Goal: Task Accomplishment & Management: Manage account settings

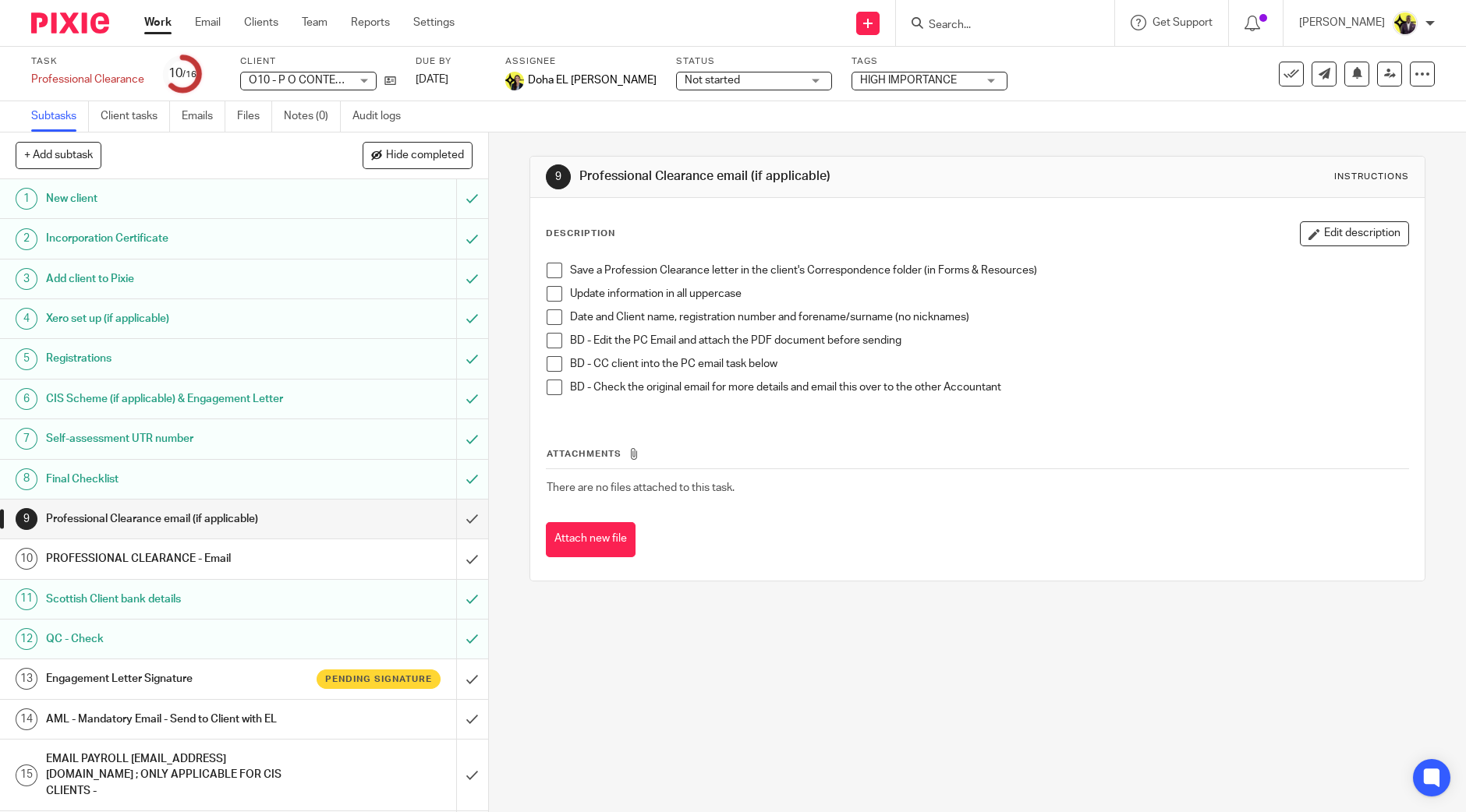
drag, startPoint x: 979, startPoint y: 32, endPoint x: 1007, endPoint y: 15, distance: 32.8
click at [980, 31] on form at bounding box center [1011, 23] width 166 height 20
click at [1007, 15] on form at bounding box center [1011, 23] width 166 height 20
click at [1009, 26] on input "Search" at bounding box center [997, 26] width 140 height 14
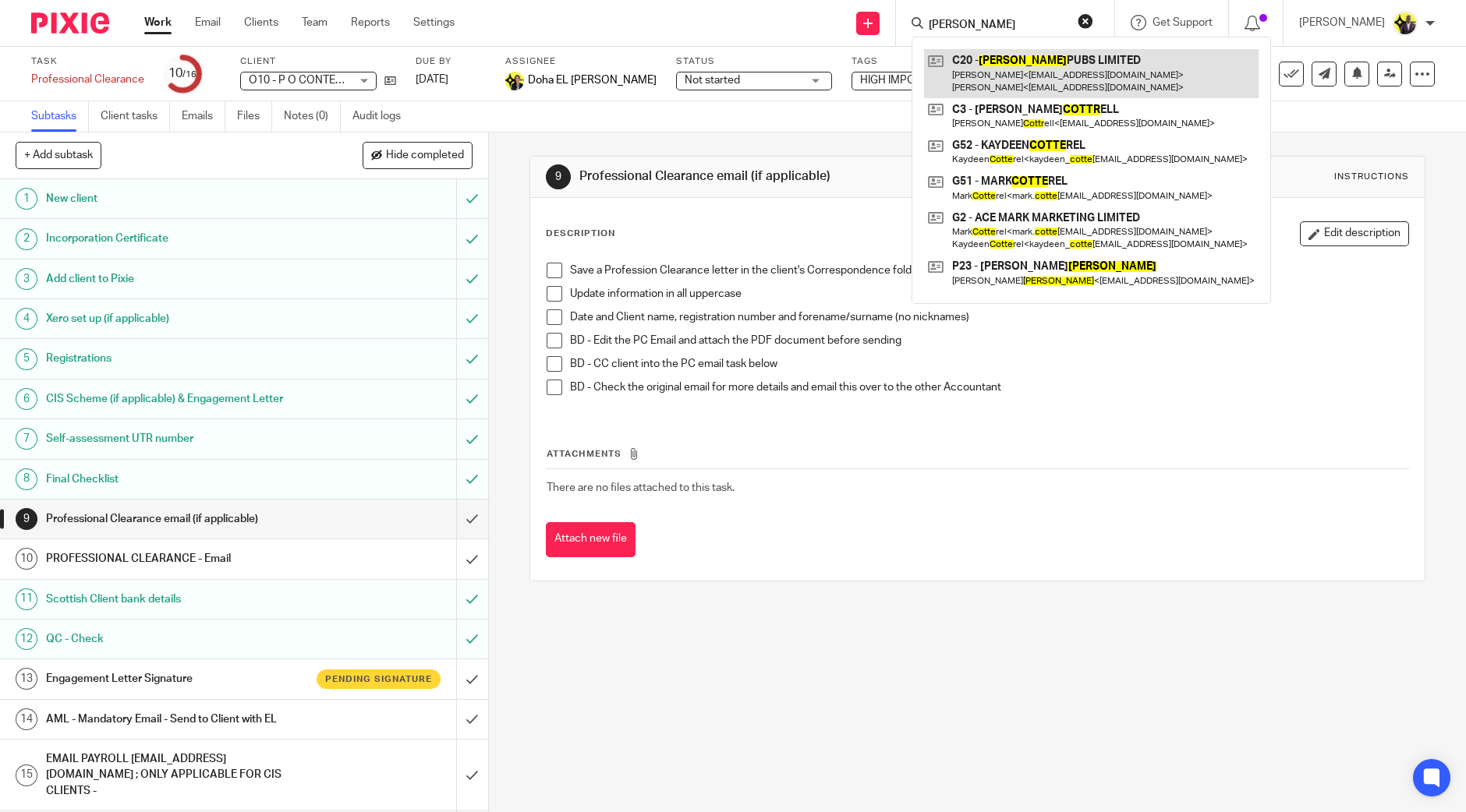
type input "cotts"
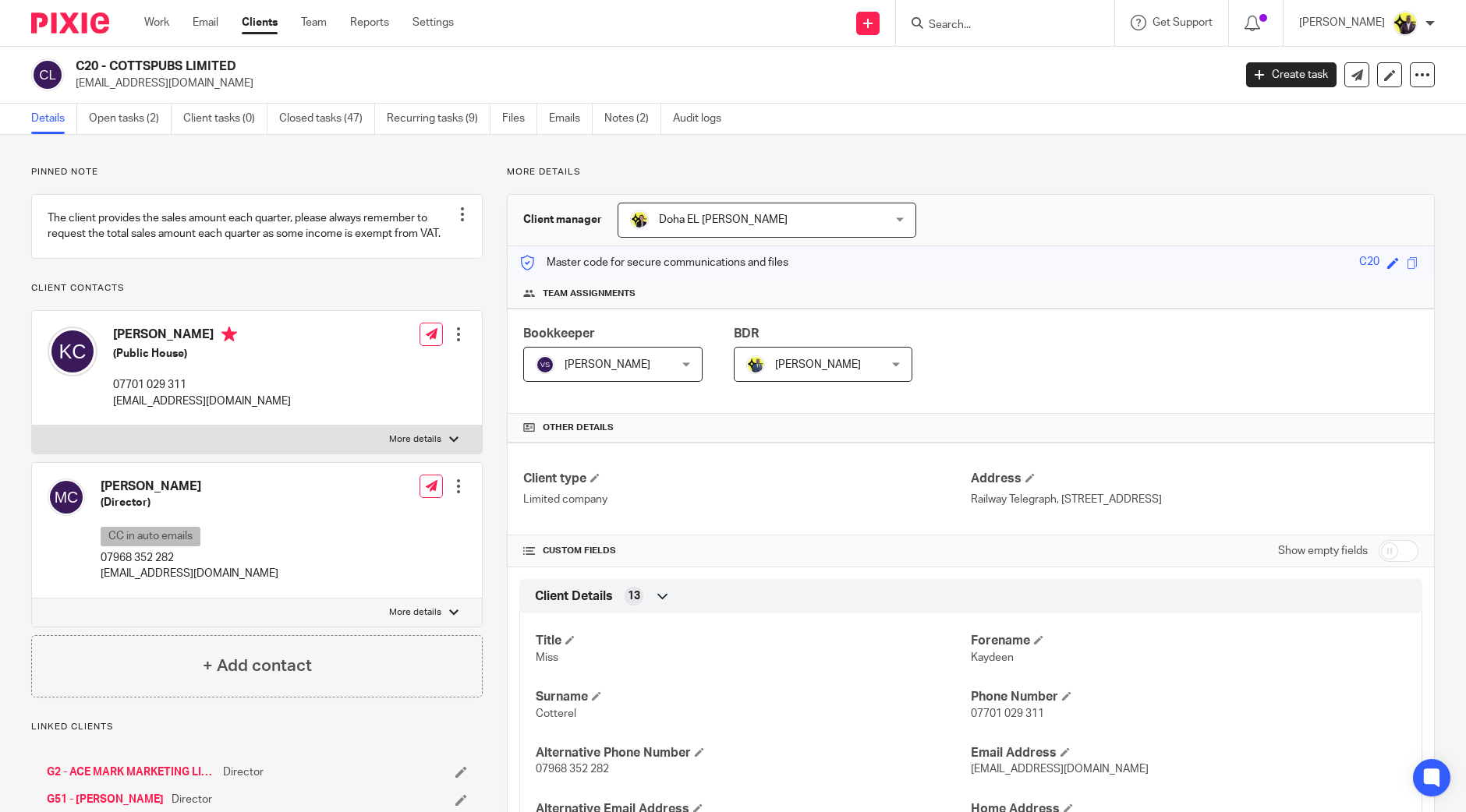
click at [78, 71] on h2 "C20 - COTTSPUBS LIMITED" at bounding box center [535, 67] width 917 height 16
click at [453, 68] on h2 "C20 - COTTSPUBS LIMITED" at bounding box center [535, 67] width 917 height 16
click at [447, 17] on link "Settings" at bounding box center [433, 22] width 41 height 16
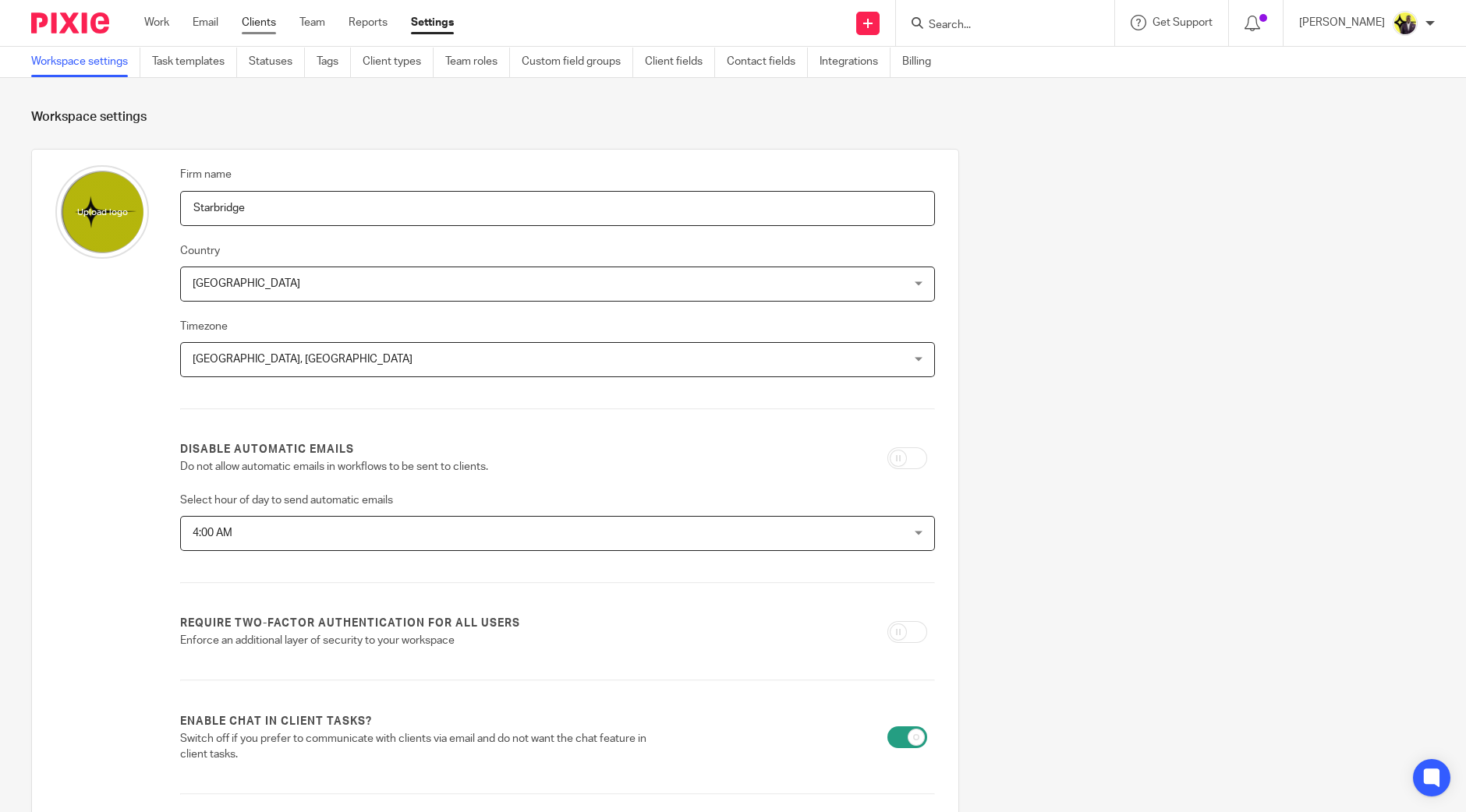
click at [253, 25] on link "Clients" at bounding box center [259, 22] width 35 height 16
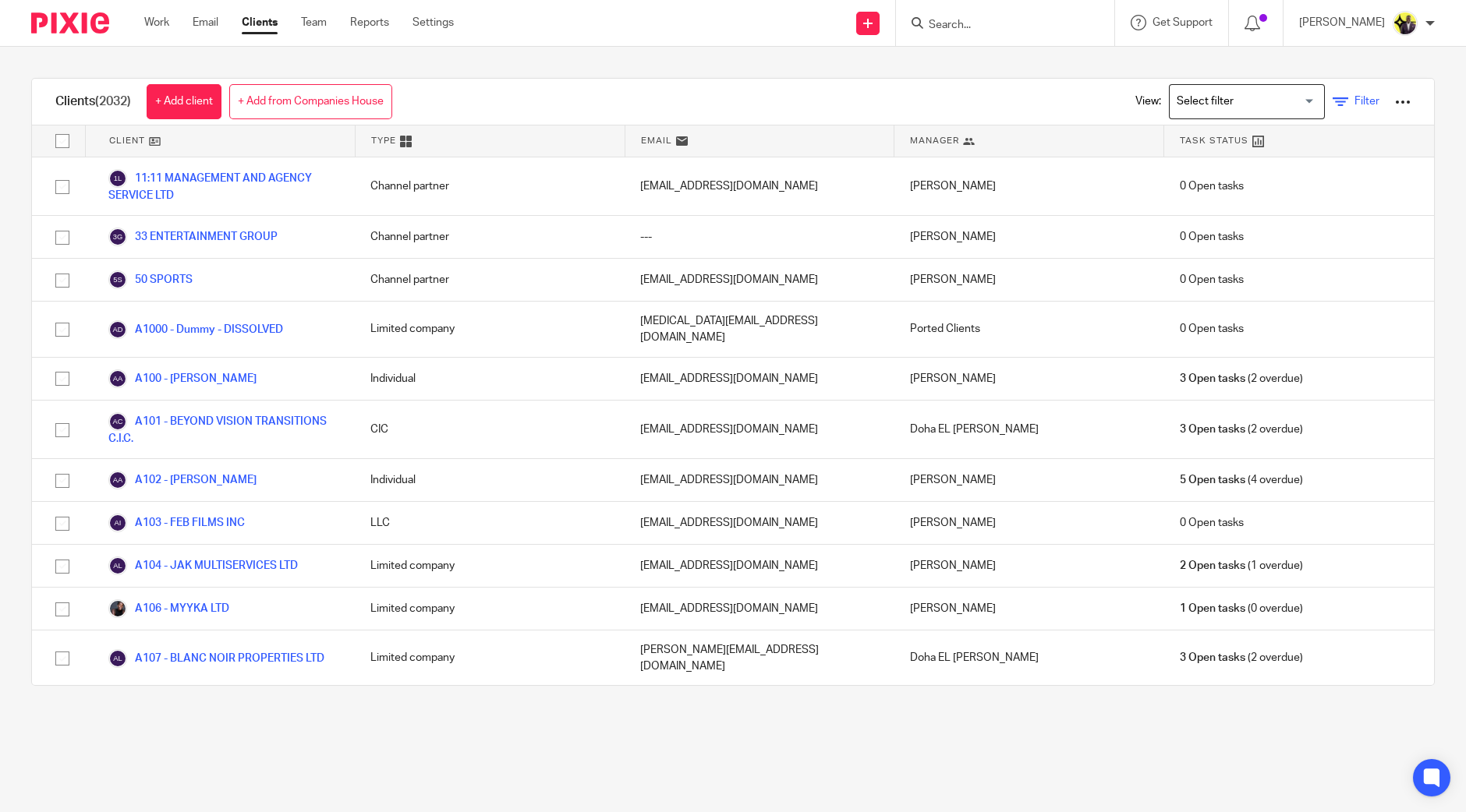
click at [1354, 96] on span "Filter" at bounding box center [1366, 100] width 25 height 11
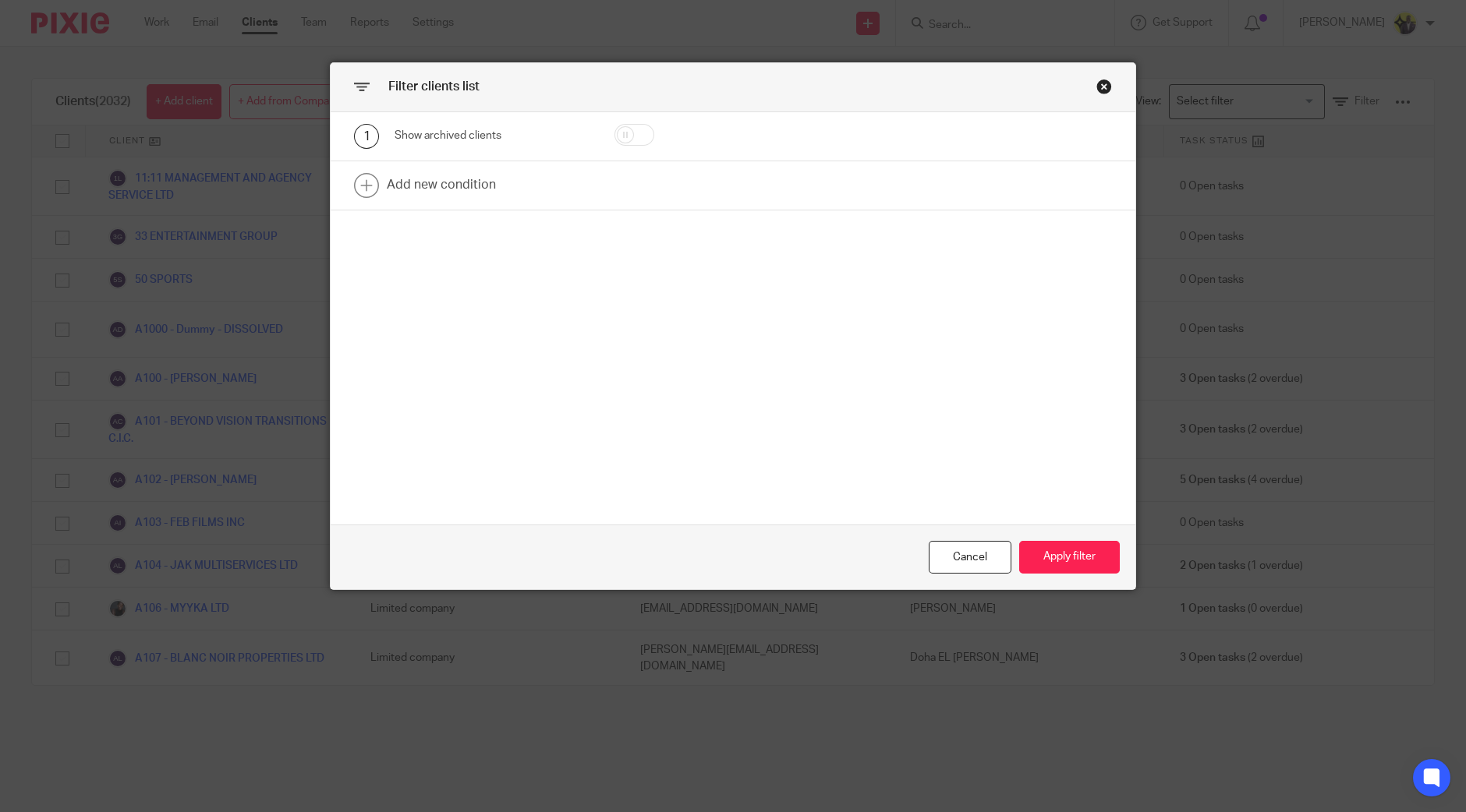
click at [636, 134] on input "checkbox" at bounding box center [634, 135] width 40 height 22
checkbox input "true"
click at [1079, 546] on button "Apply filter" at bounding box center [1069, 558] width 100 height 34
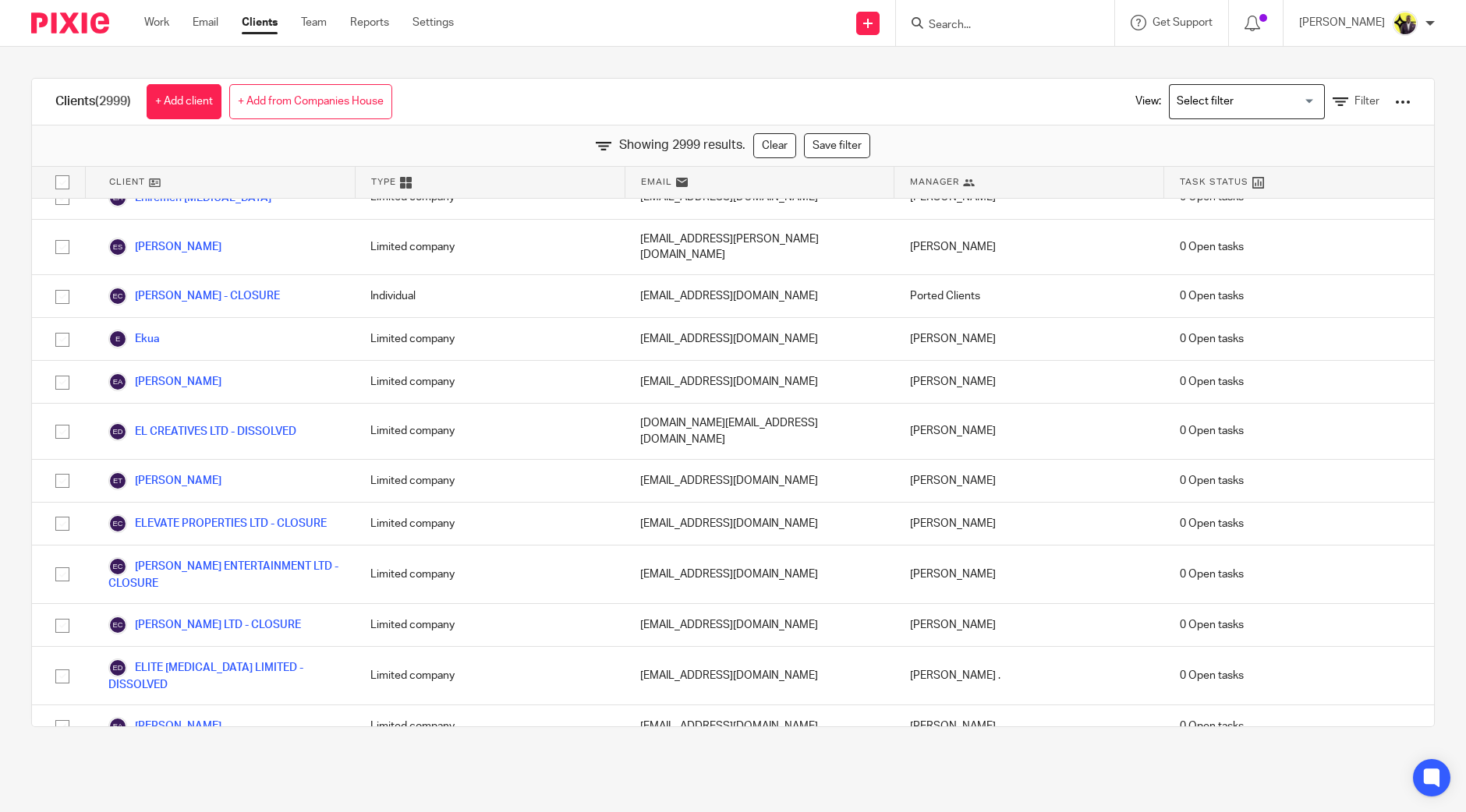
scroll to position [38384, 0]
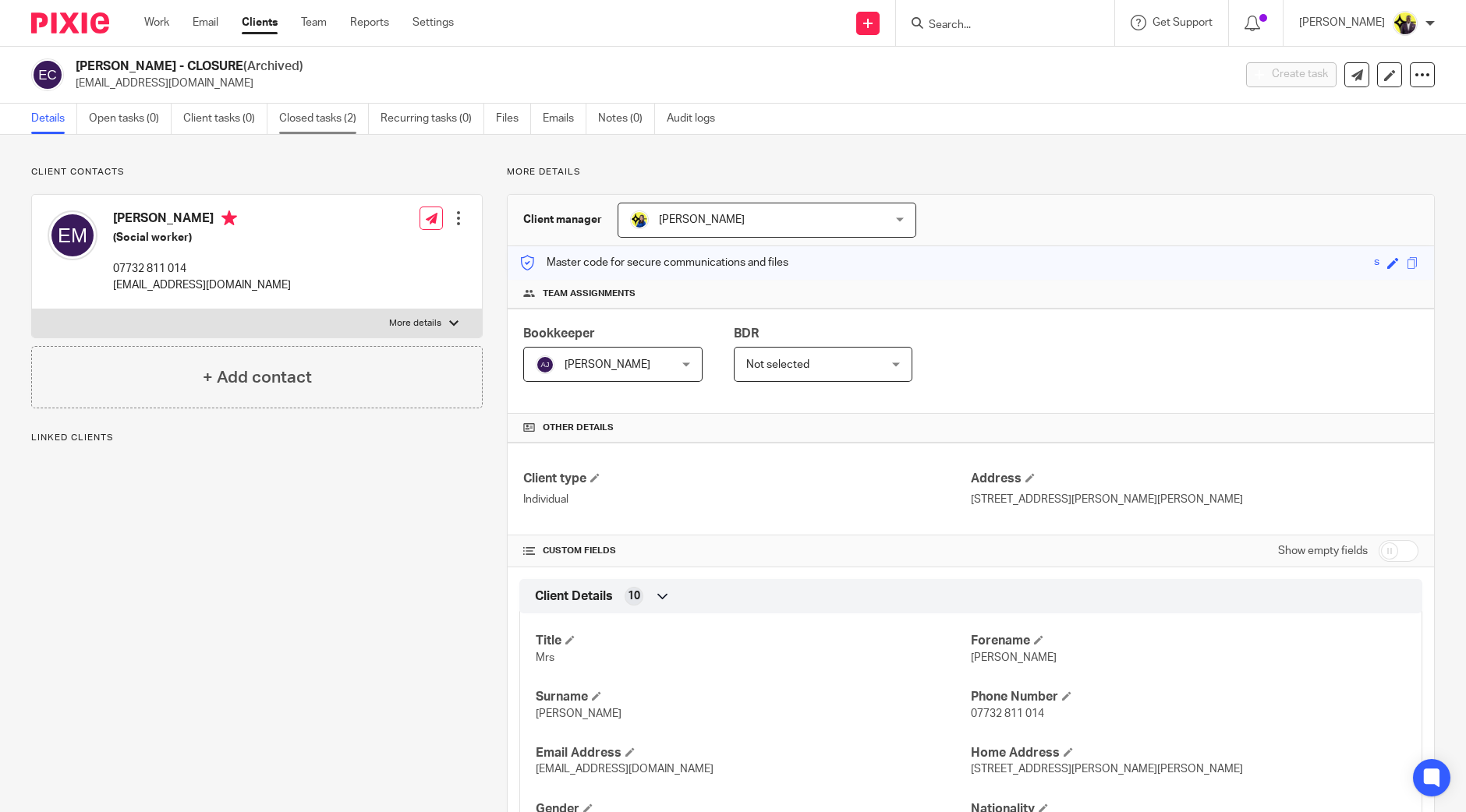
click at [328, 123] on link "Closed tasks (2)" at bounding box center [324, 119] width 90 height 30
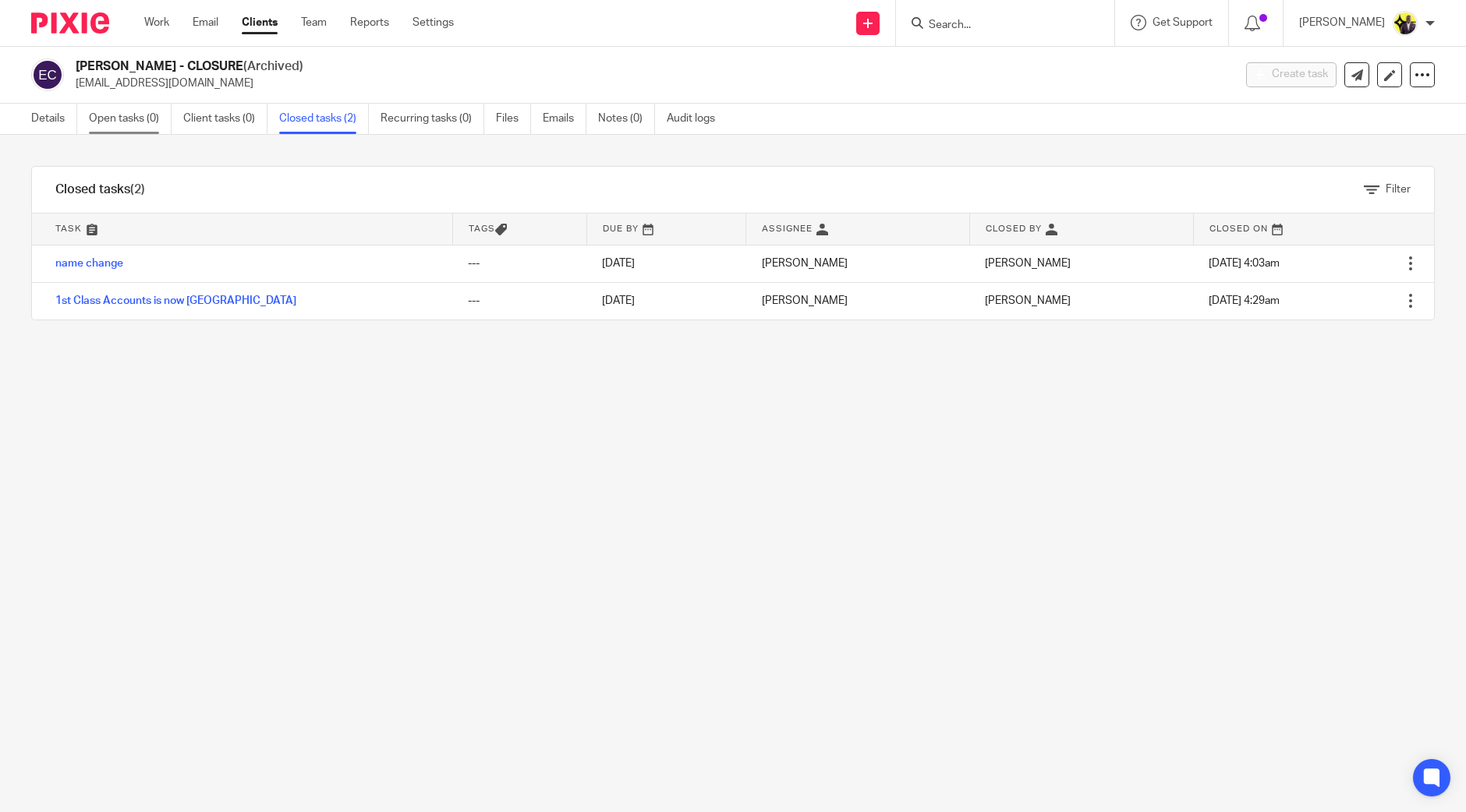
click at [125, 116] on link "Open tasks (0)" at bounding box center [130, 119] width 82 height 30
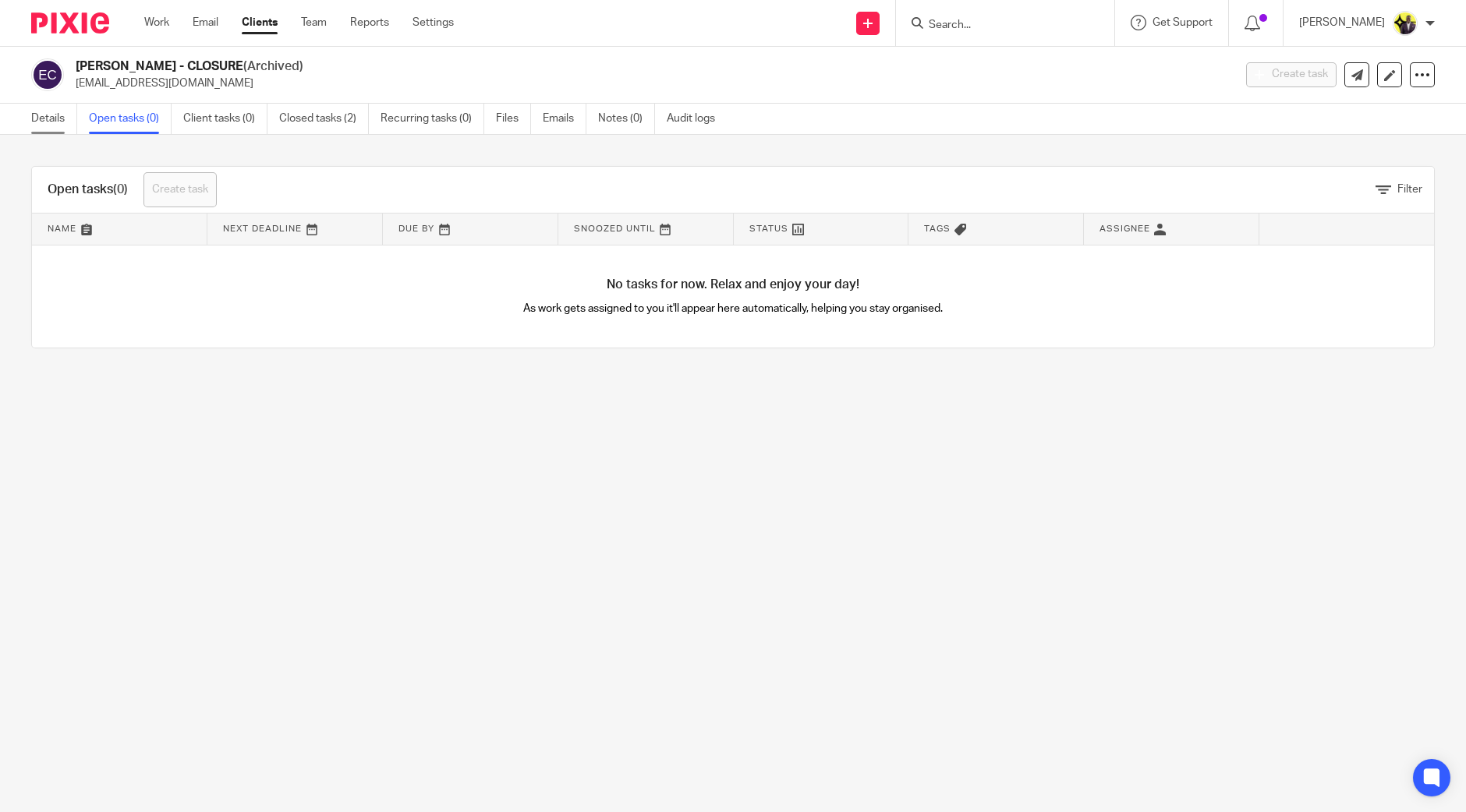
click at [62, 119] on link "Details" at bounding box center [54, 119] width 46 height 30
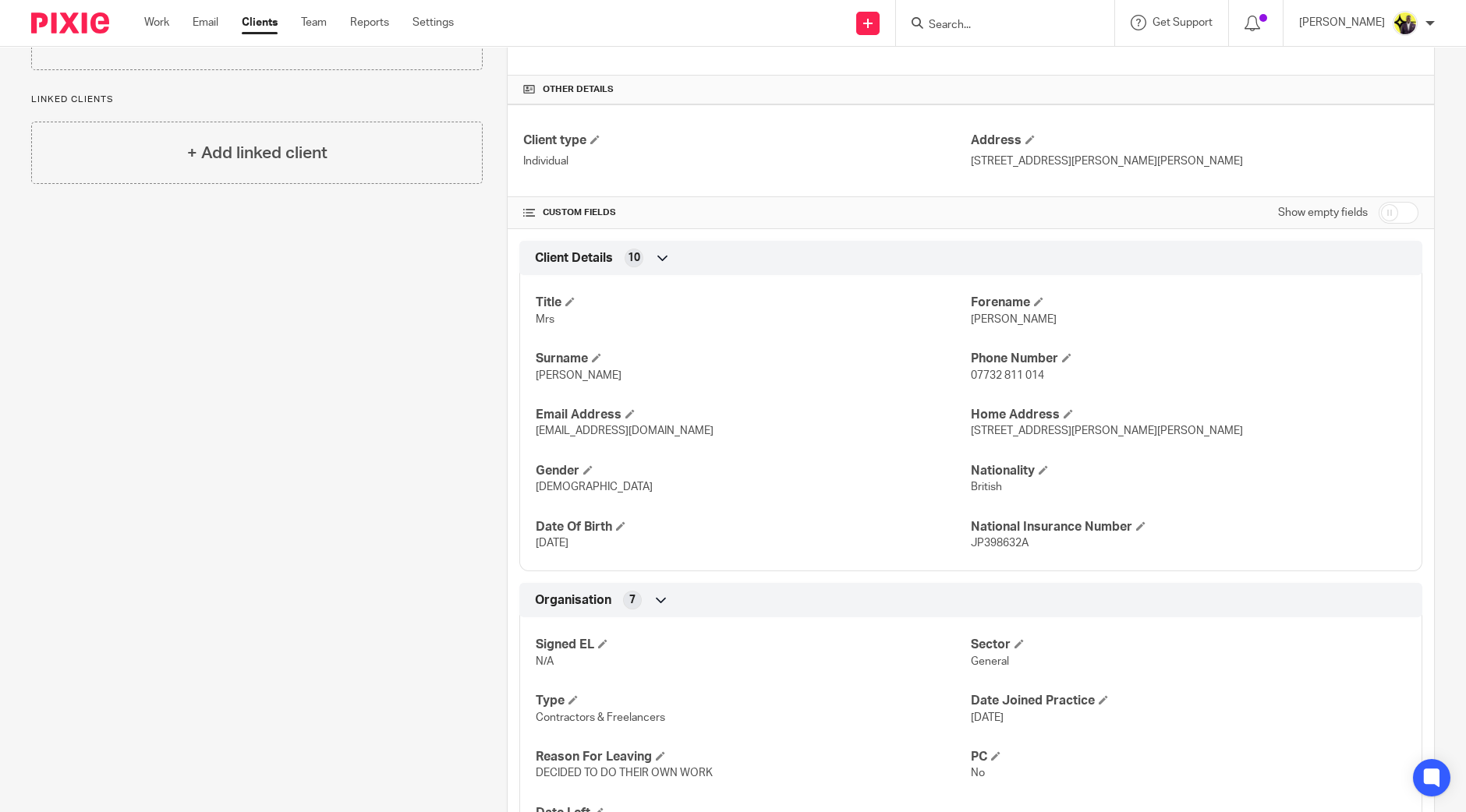
scroll to position [488, 0]
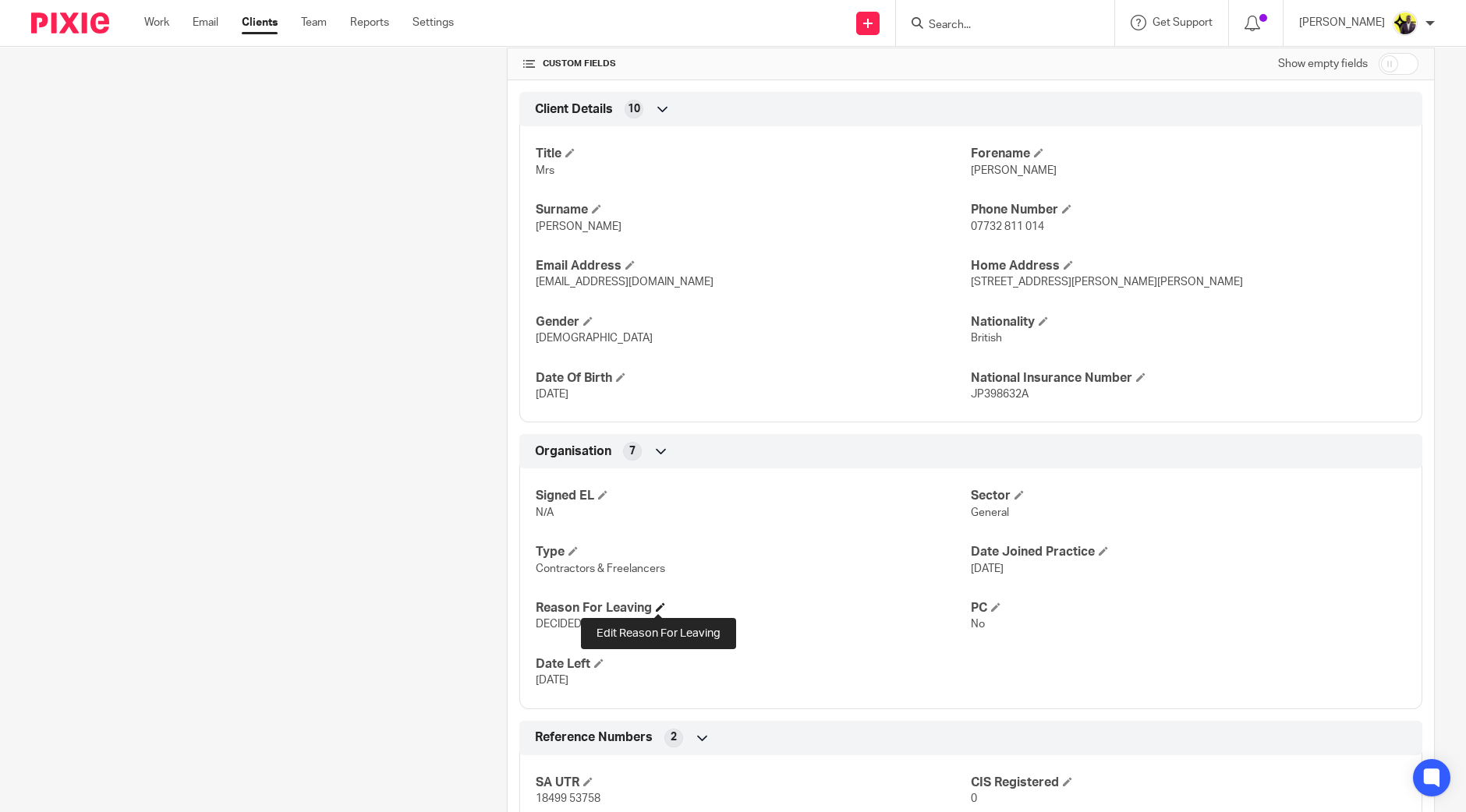
click at [659, 607] on span at bounding box center [660, 607] width 9 height 9
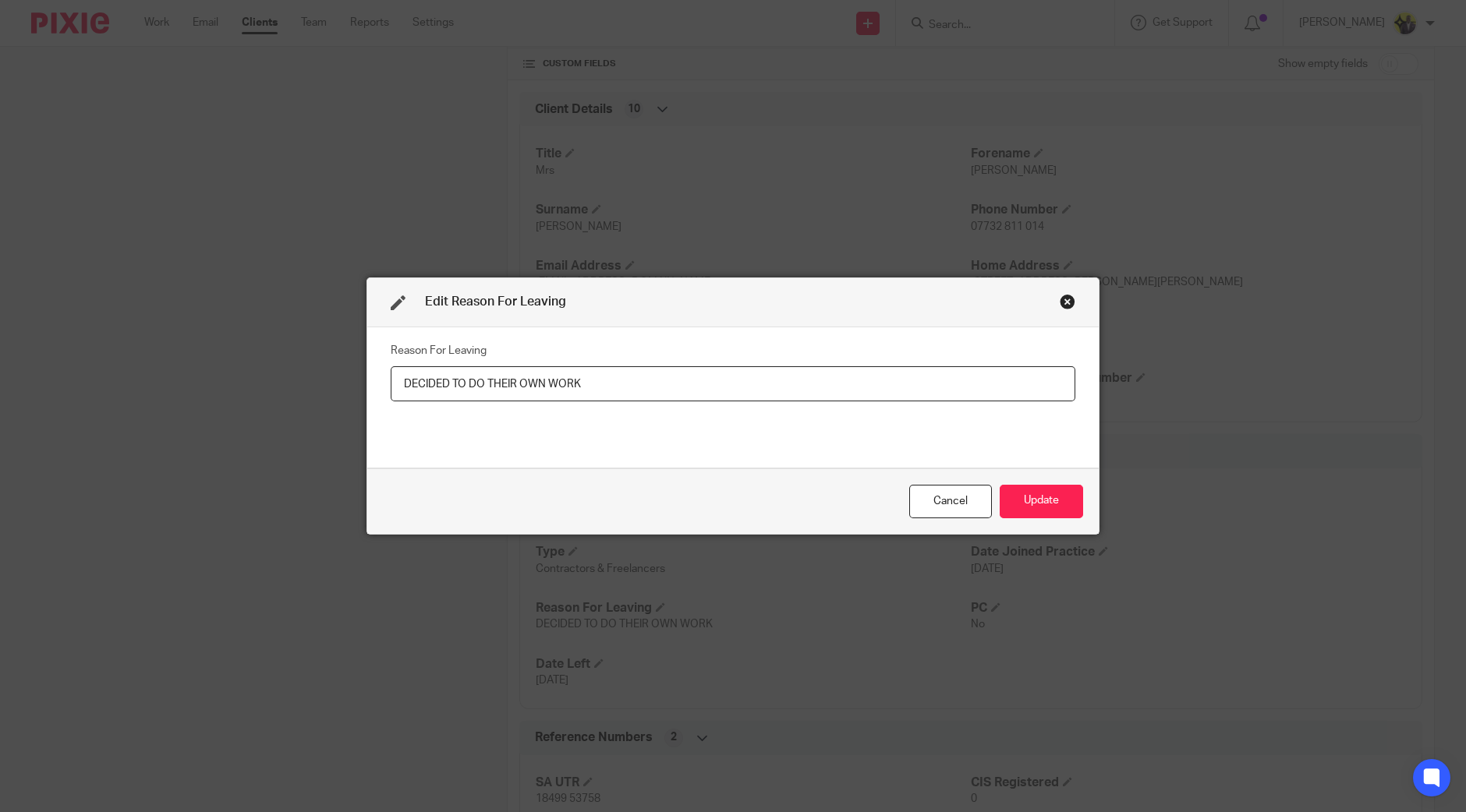
drag, startPoint x: 595, startPoint y: 377, endPoint x: 189, endPoint y: 370, distance: 406.1
click at [189, 371] on div "Edit Reason For Leaving Reason For Leaving DECIDED TO DO THEIR OWN WORK Cancel …" at bounding box center [733, 406] width 1466 height 812
type input "CEASED TRADE"
click at [1051, 503] on button "Update" at bounding box center [1041, 502] width 83 height 34
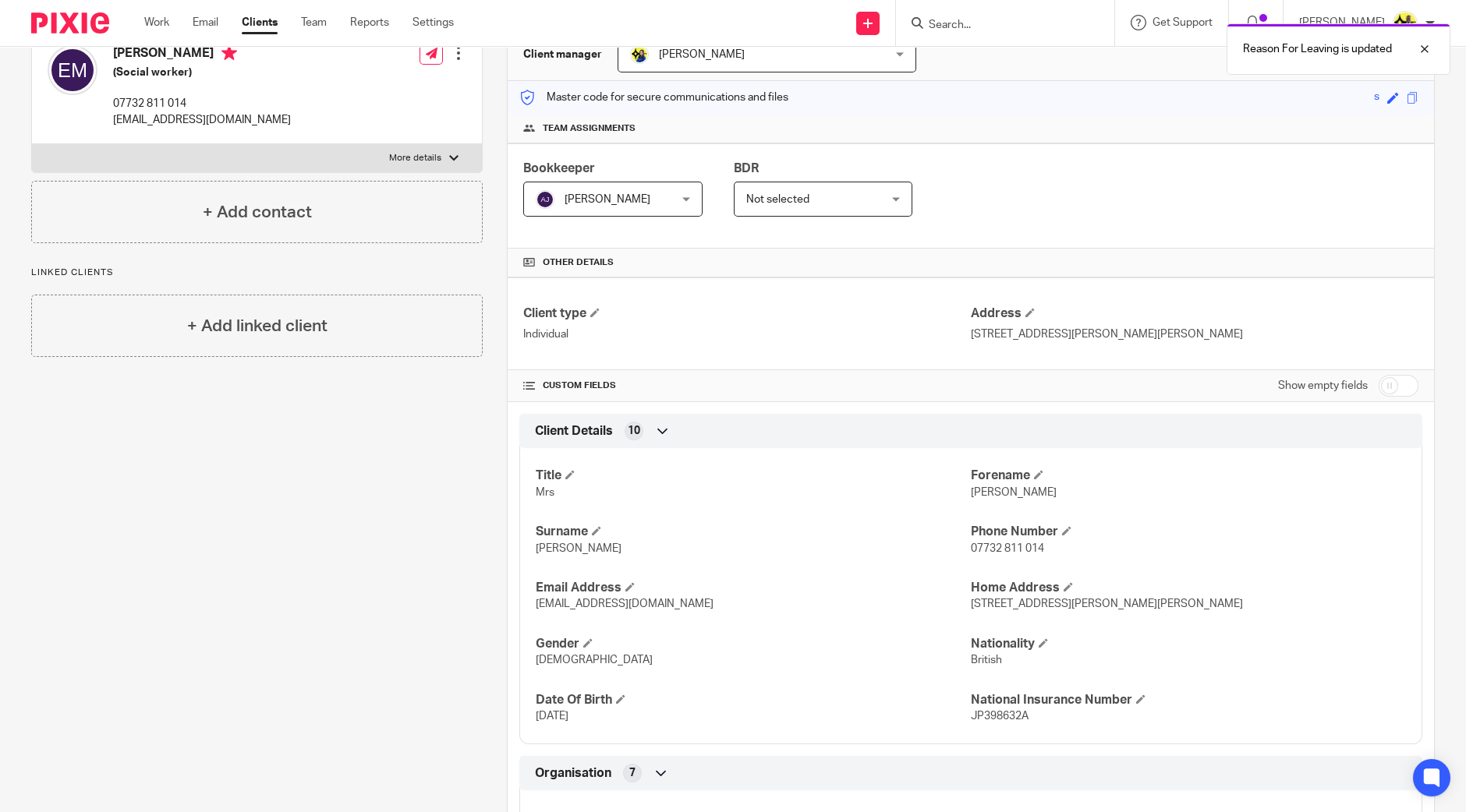
scroll to position [0, 0]
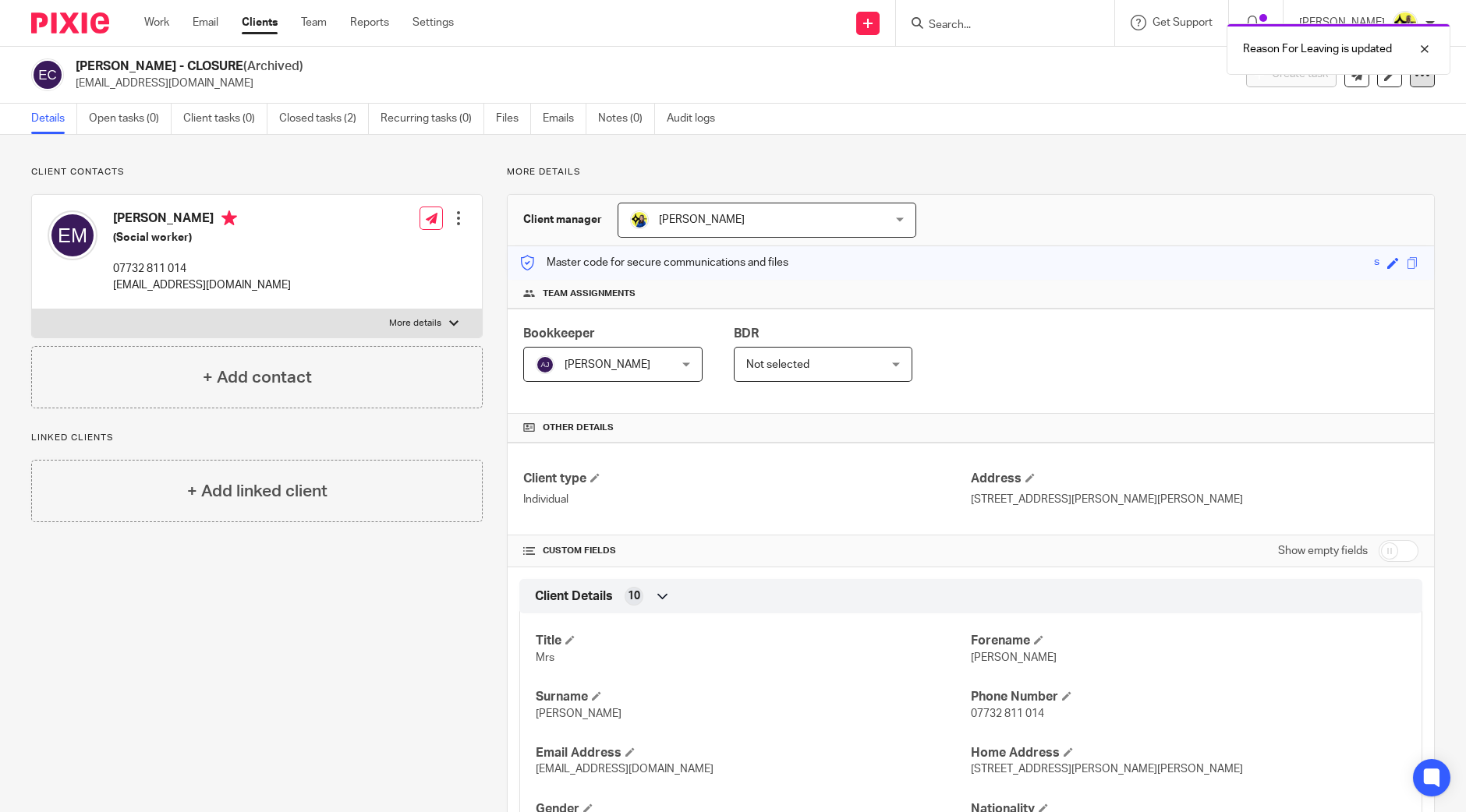
click at [1414, 77] on icon at bounding box center [1422, 74] width 16 height 16
click at [1282, 180] on button "Unarchive client" at bounding box center [1322, 181] width 172 height 21
click at [140, 119] on link "Open tasks (0)" at bounding box center [130, 119] width 82 height 30
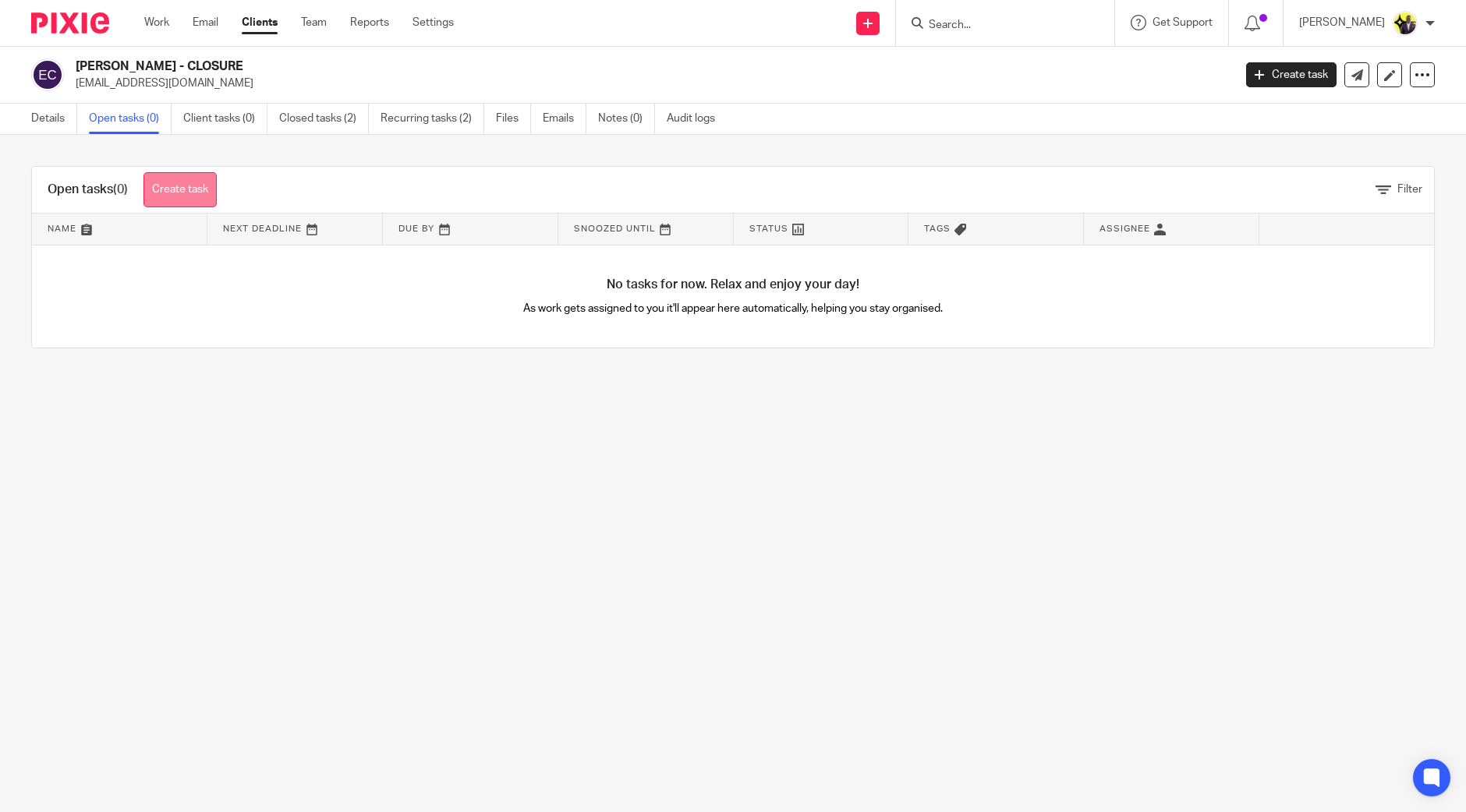
click at [179, 178] on link "Create task" at bounding box center [180, 189] width 73 height 35
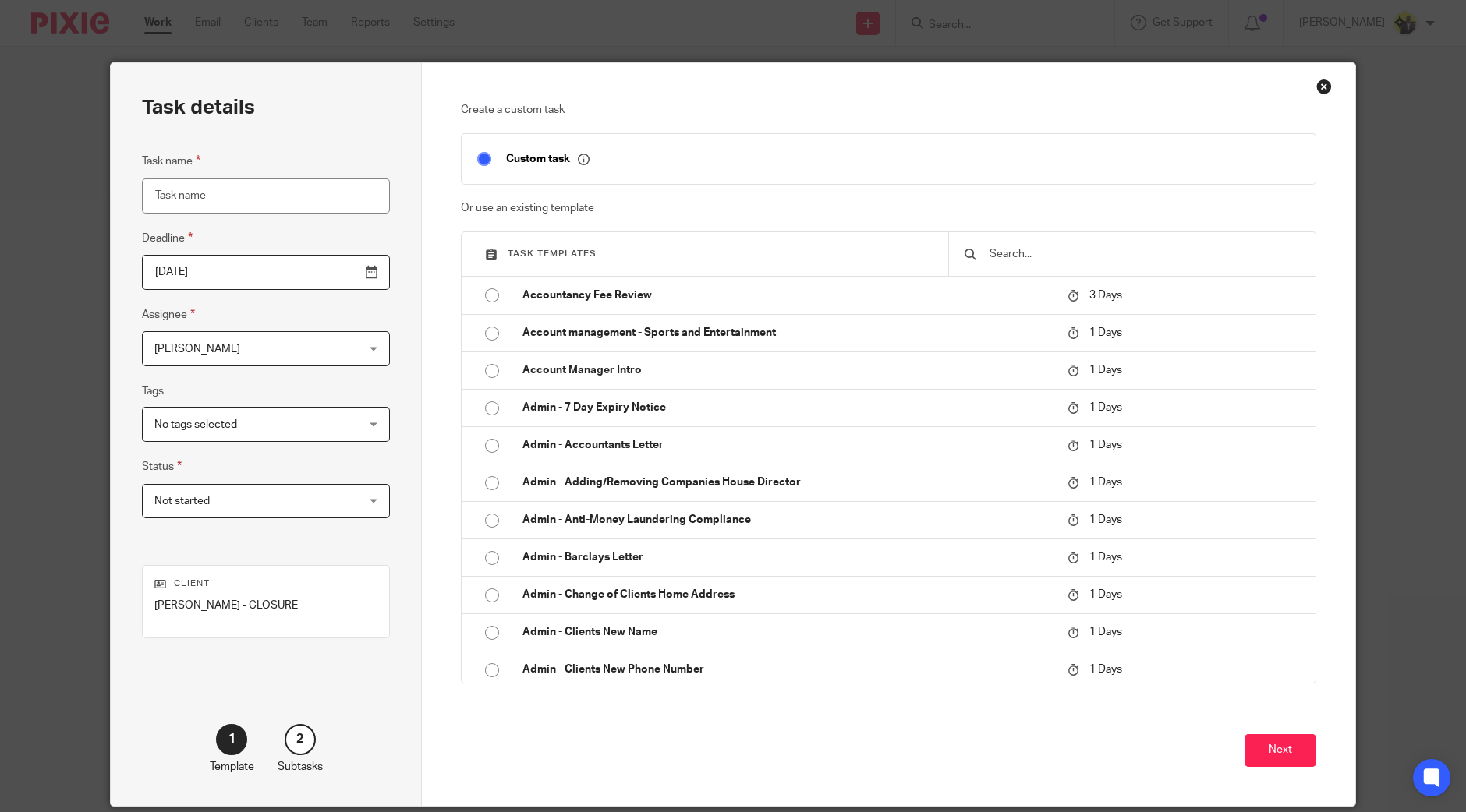
click at [1084, 256] on input "text" at bounding box center [1145, 254] width 313 height 17
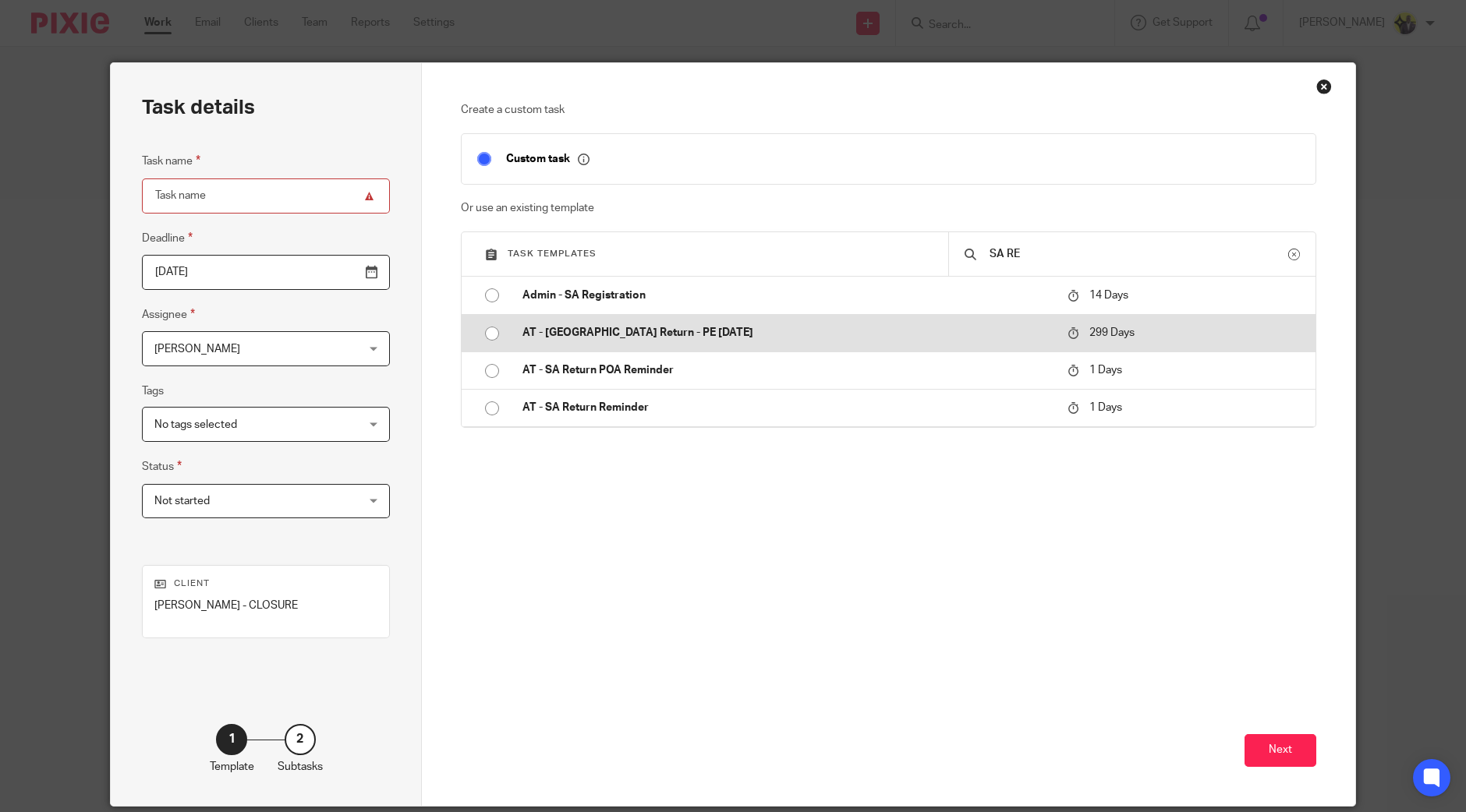
type input "SA RE"
click at [483, 331] on input "radio" at bounding box center [492, 334] width 30 height 30
type input "2026-07-11"
type input "AT - SA Return - PE 05-04-2025"
checkbox input "false"
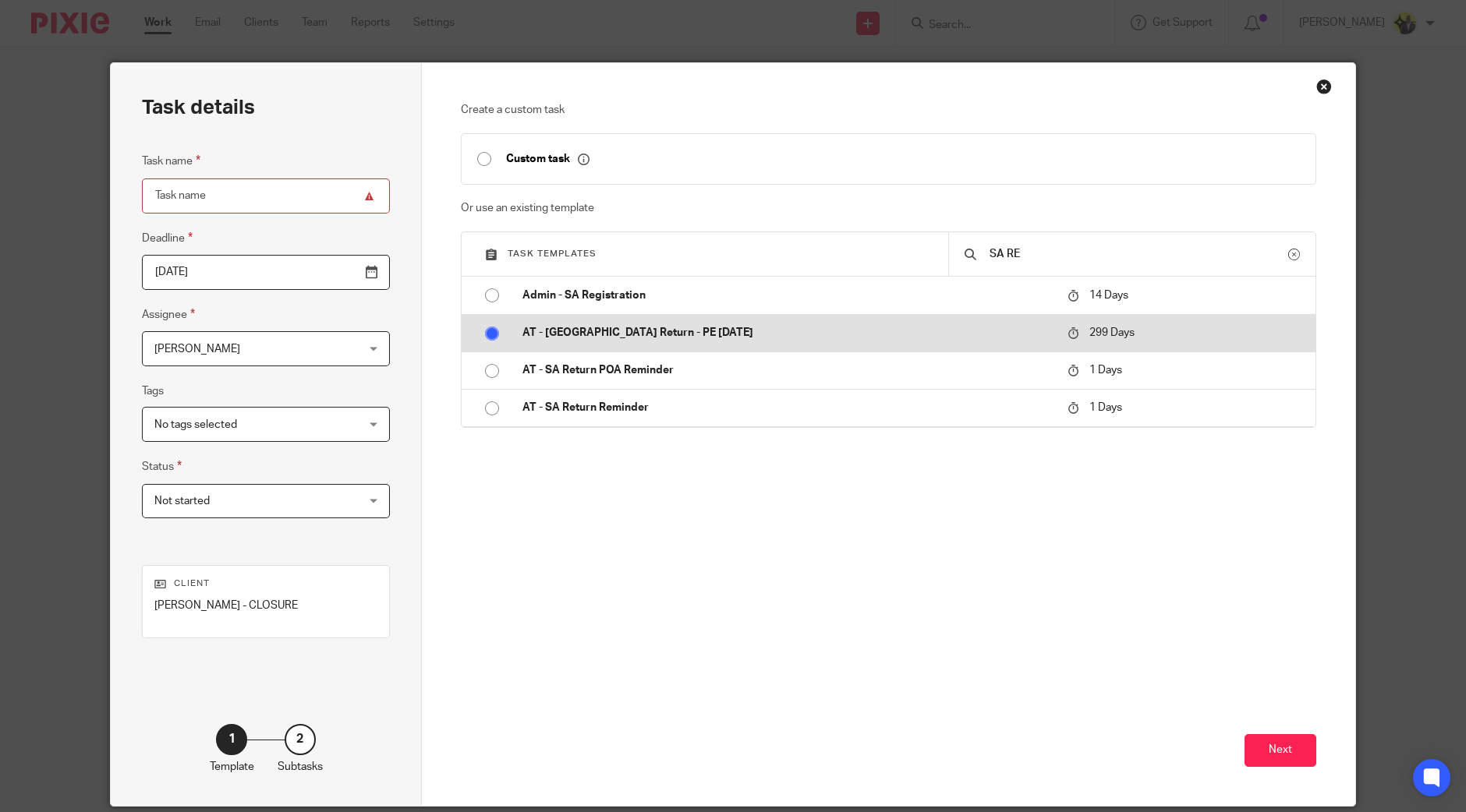
radio input "false"
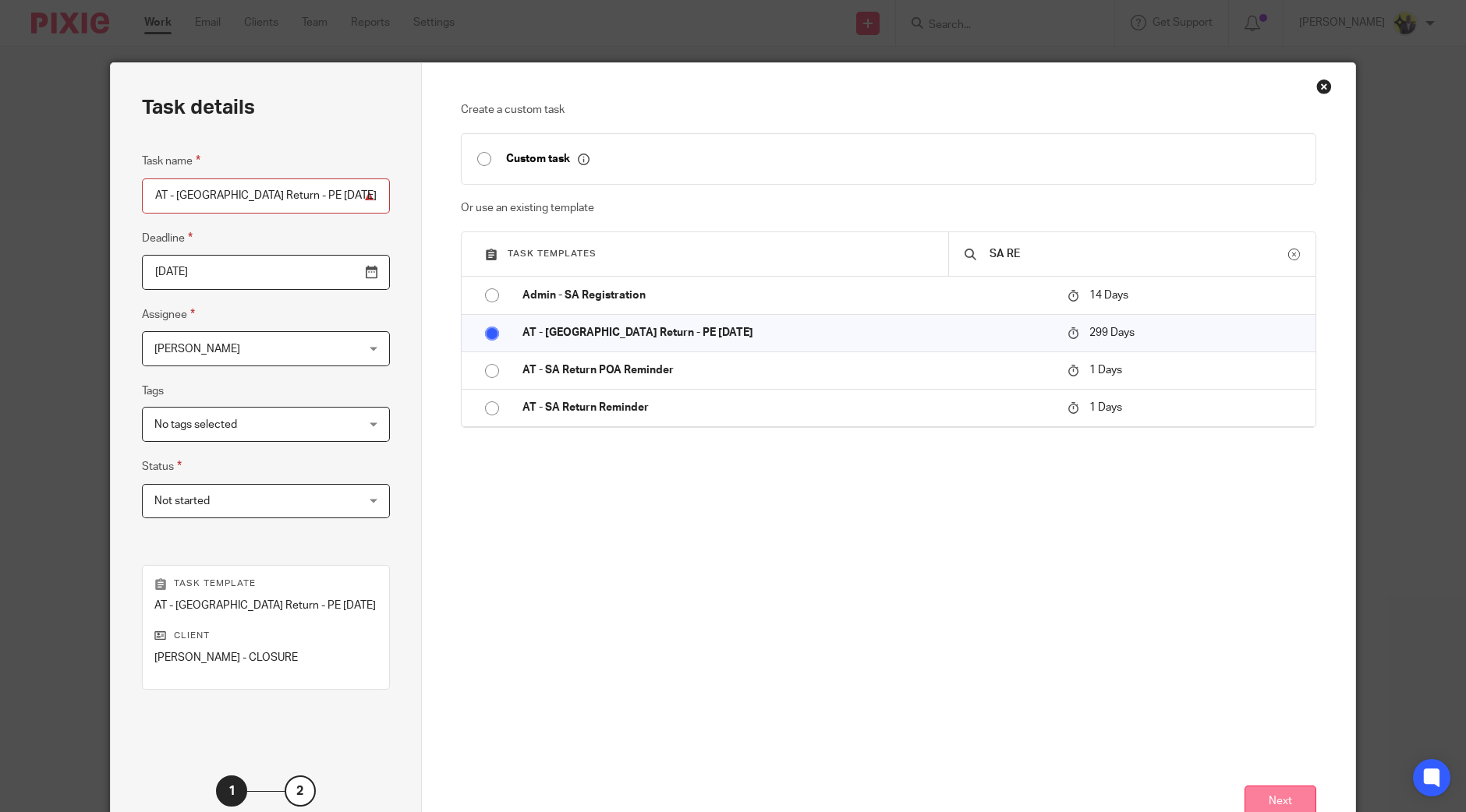
click at [1295, 798] on button "Next" at bounding box center [1280, 802] width 72 height 34
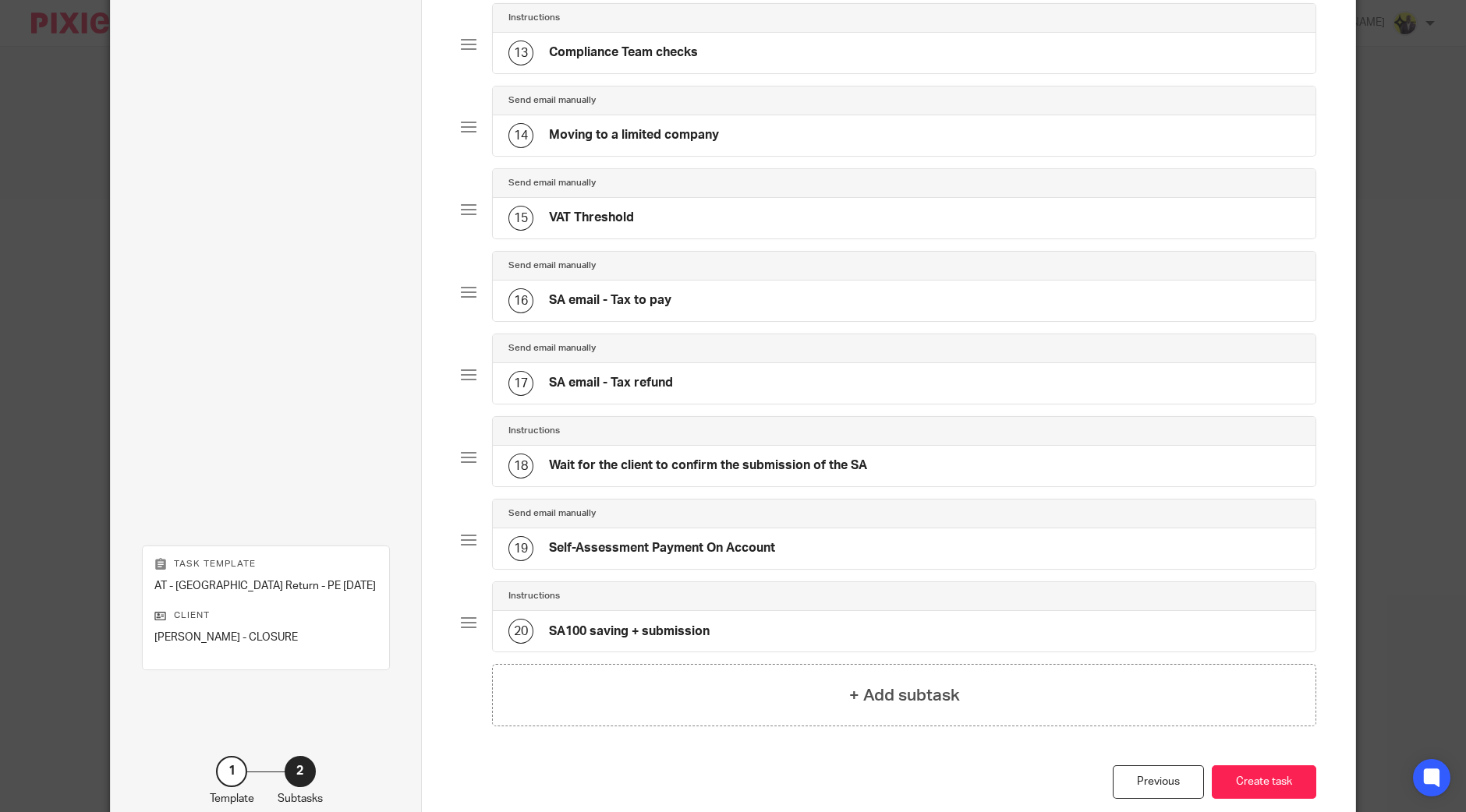
scroll to position [1211, 0]
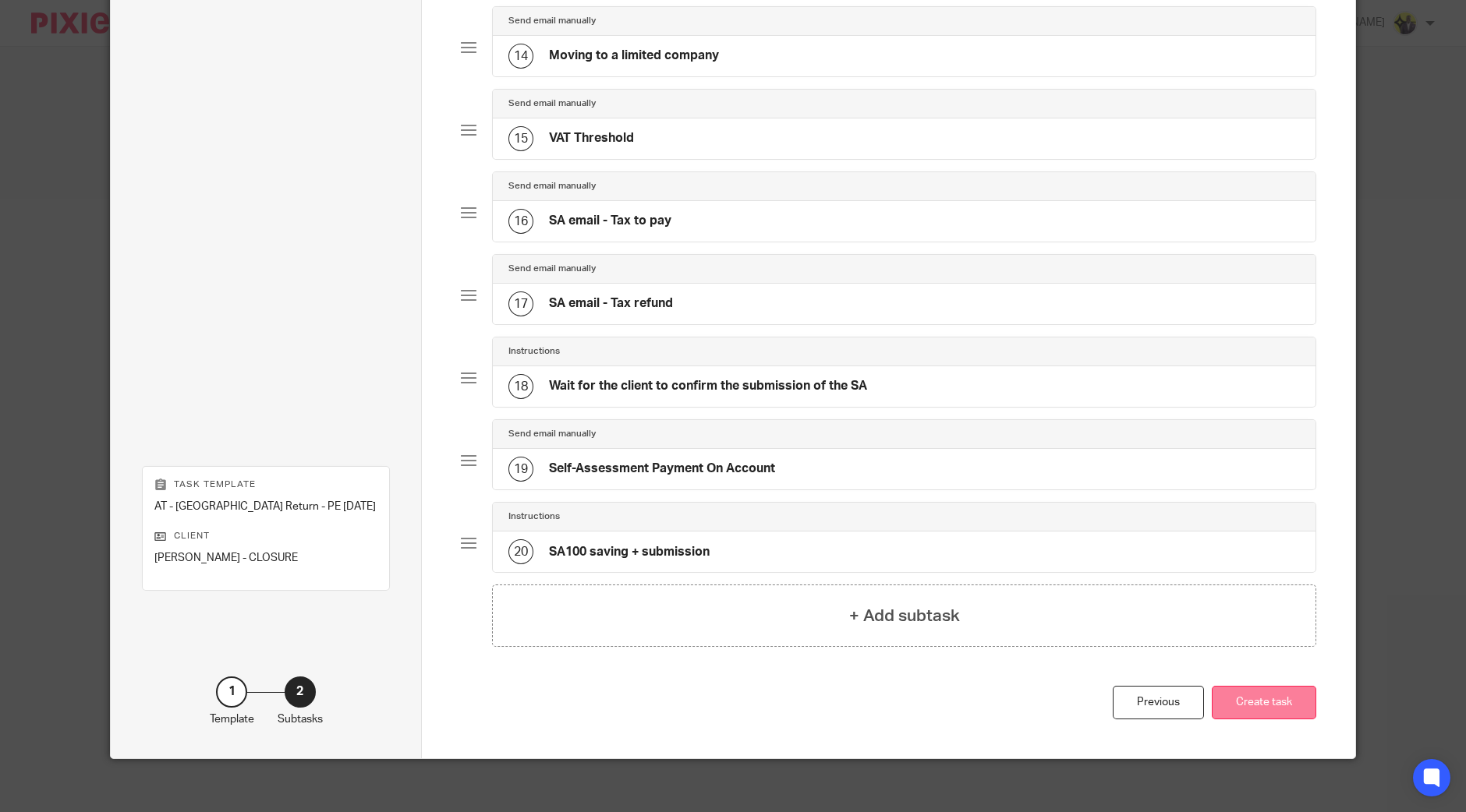
click at [1274, 687] on button "Create task" at bounding box center [1263, 702] width 105 height 34
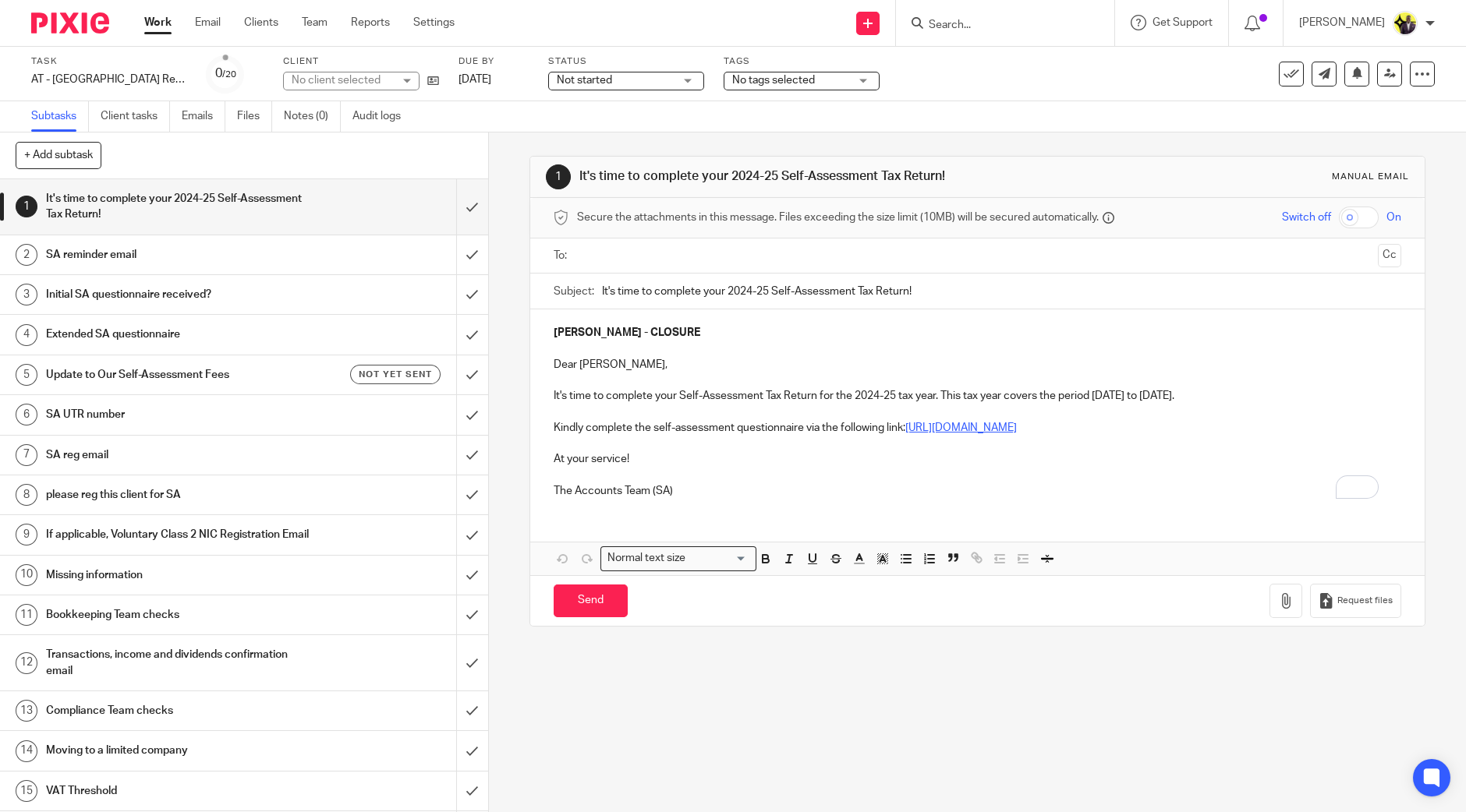
scroll to position [228, 0]
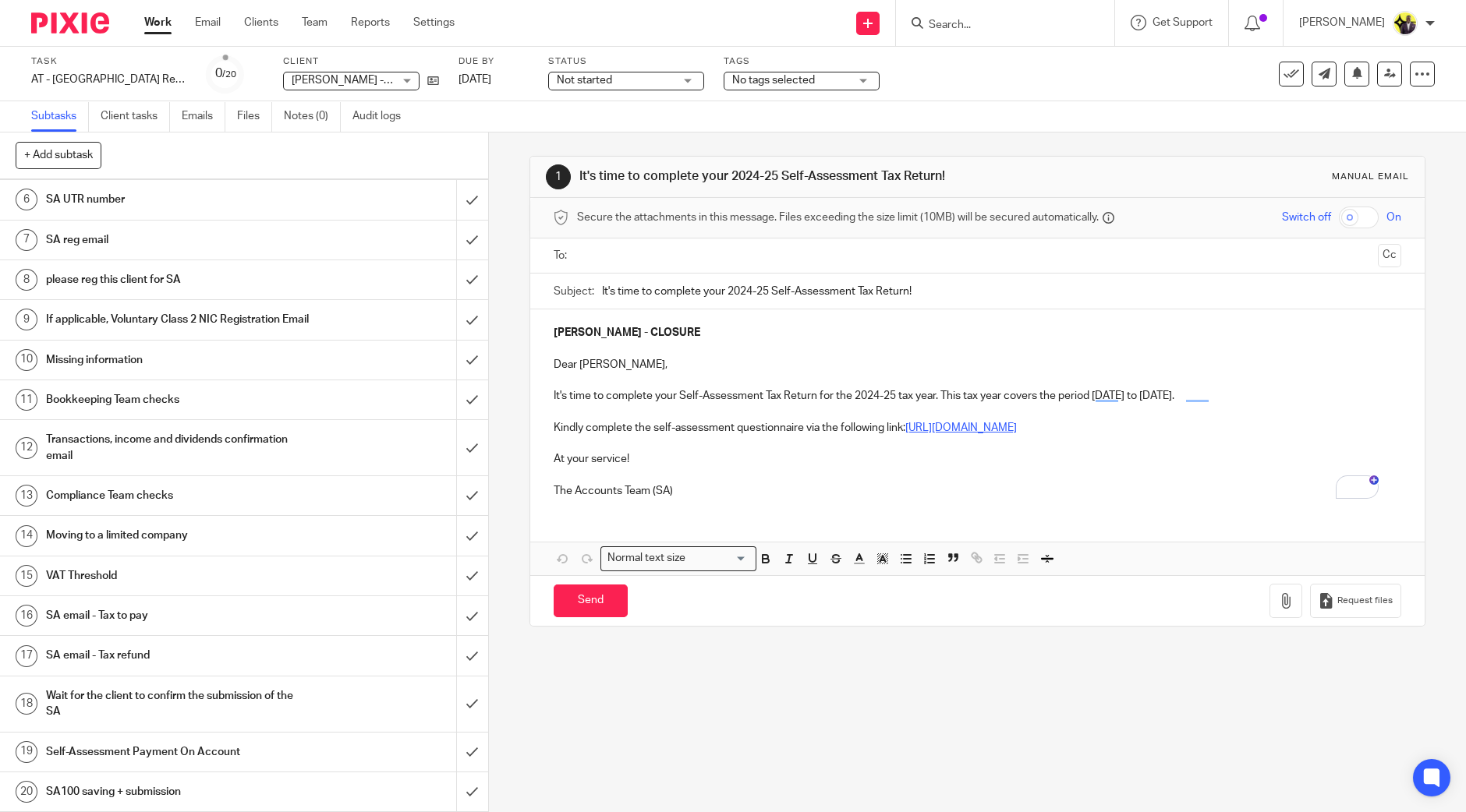
click at [232, 620] on h1 "SA email - Tax to pay" at bounding box center [177, 616] width 263 height 23
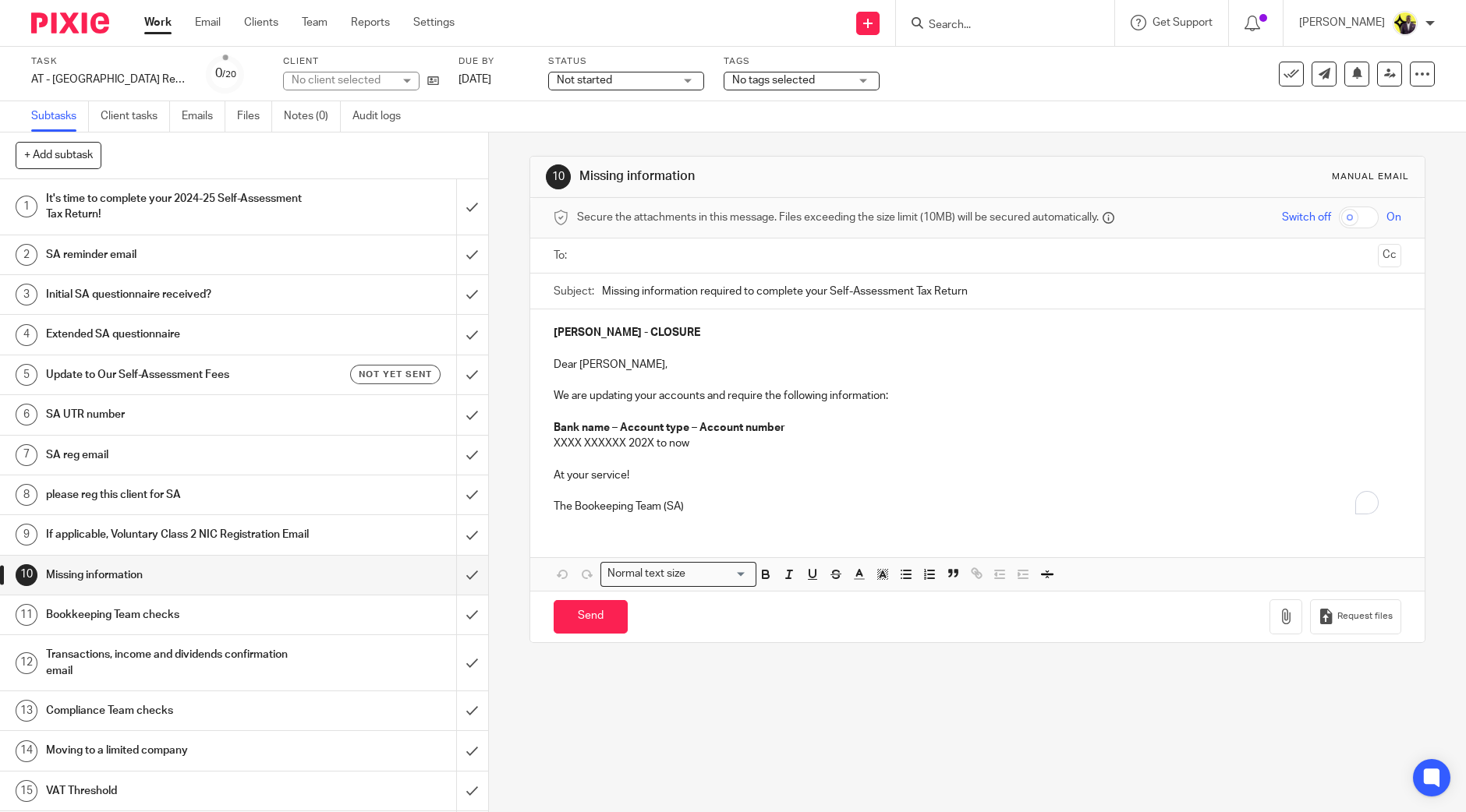
scroll to position [194, 0]
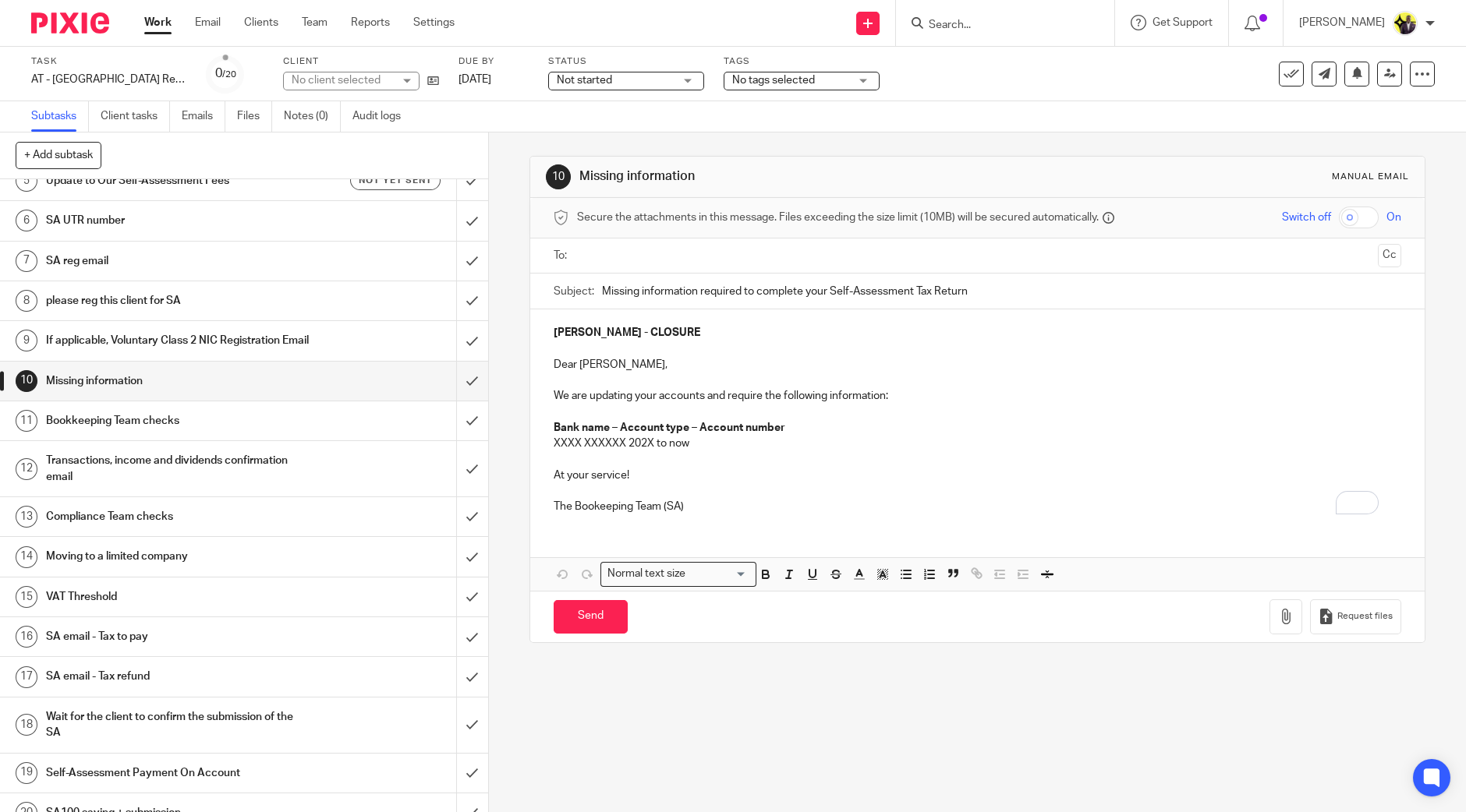
click at [187, 649] on h1 "SA email - Tax to pay" at bounding box center [177, 637] width 263 height 23
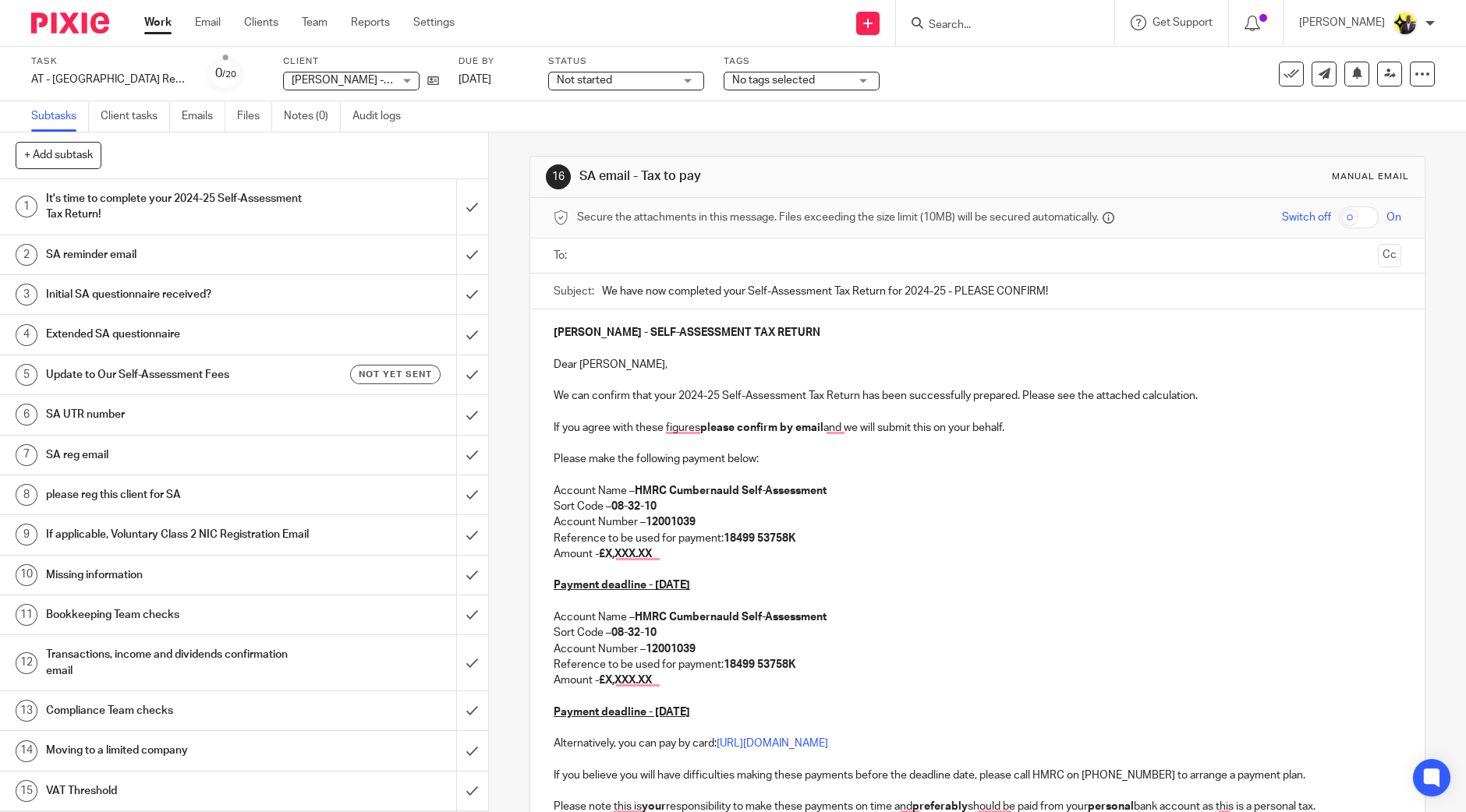
click at [684, 255] on input "text" at bounding box center [977, 256] width 789 height 18
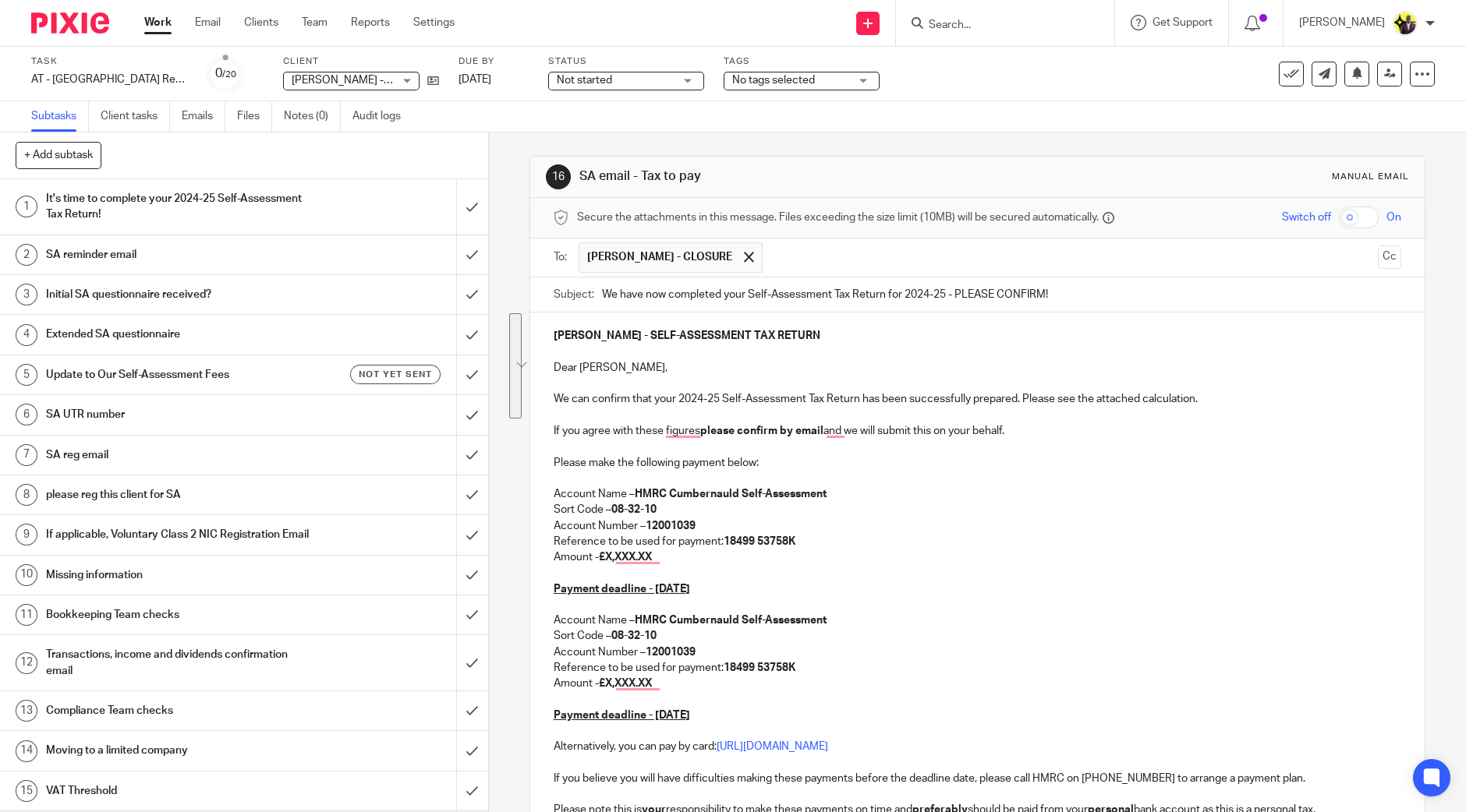
drag, startPoint x: 733, startPoint y: 712, endPoint x: 544, endPoint y: 628, distance: 206.8
click at [544, 628] on div "EMMA MOUSLEY - SELF-ASSESSMENT TAX RETURN Dear Emma, We can confirm that your 2…" at bounding box center [978, 603] width 894 height 580
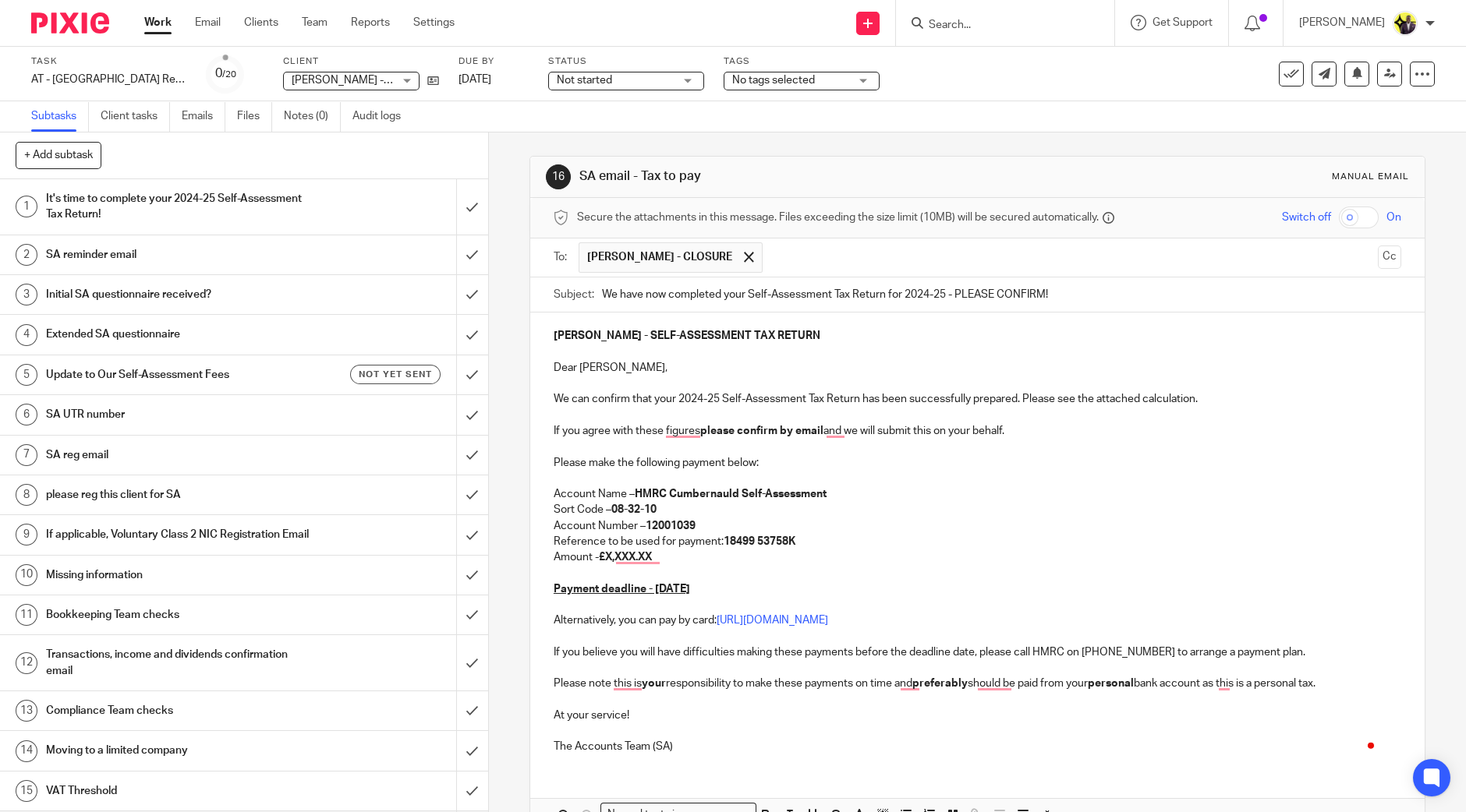
click at [679, 557] on p "Amount - £X,XXX.XX" at bounding box center [977, 557] width 847 height 16
click at [751, 547] on strong "18499 53758K" at bounding box center [759, 541] width 72 height 11
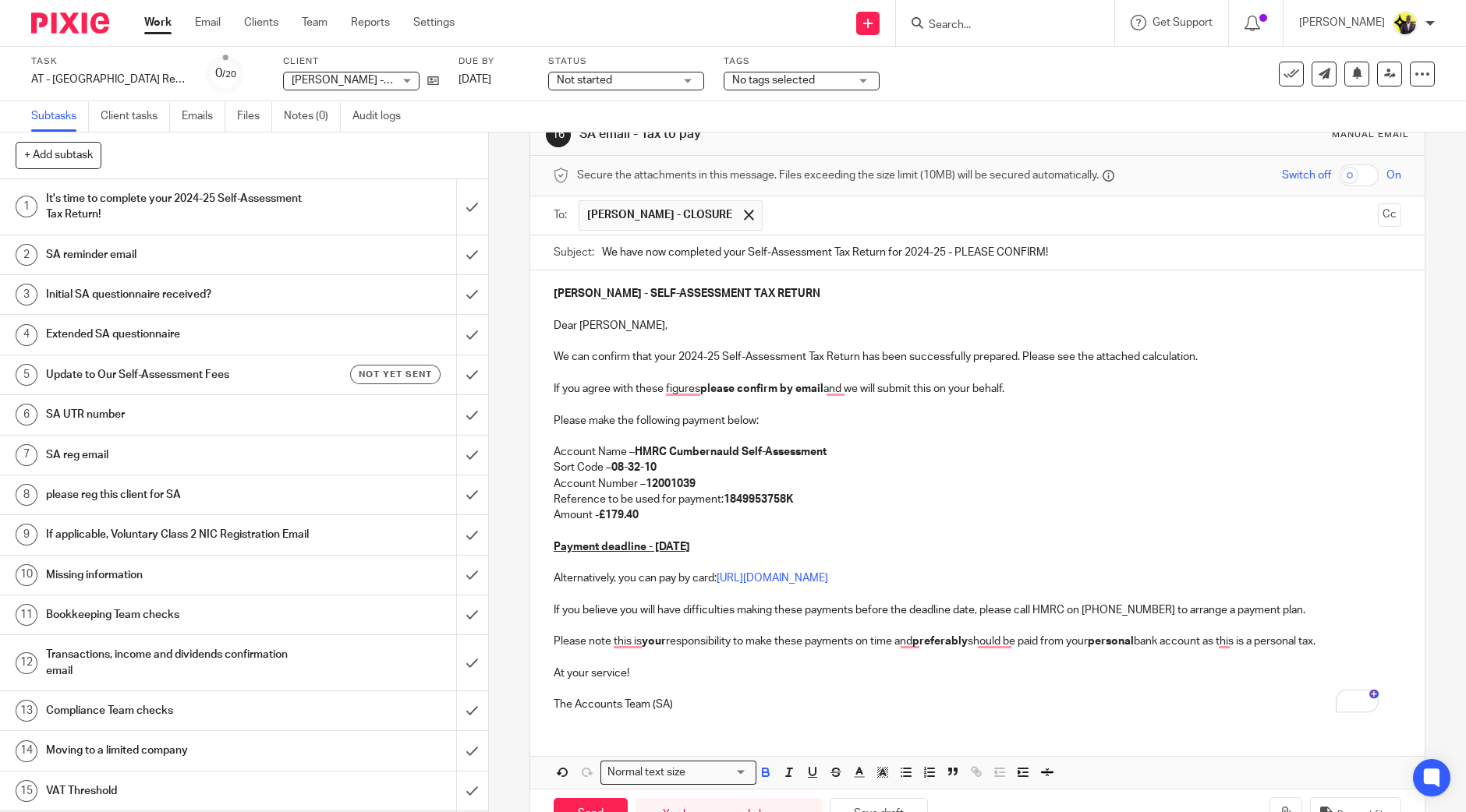
scroll to position [93, 0]
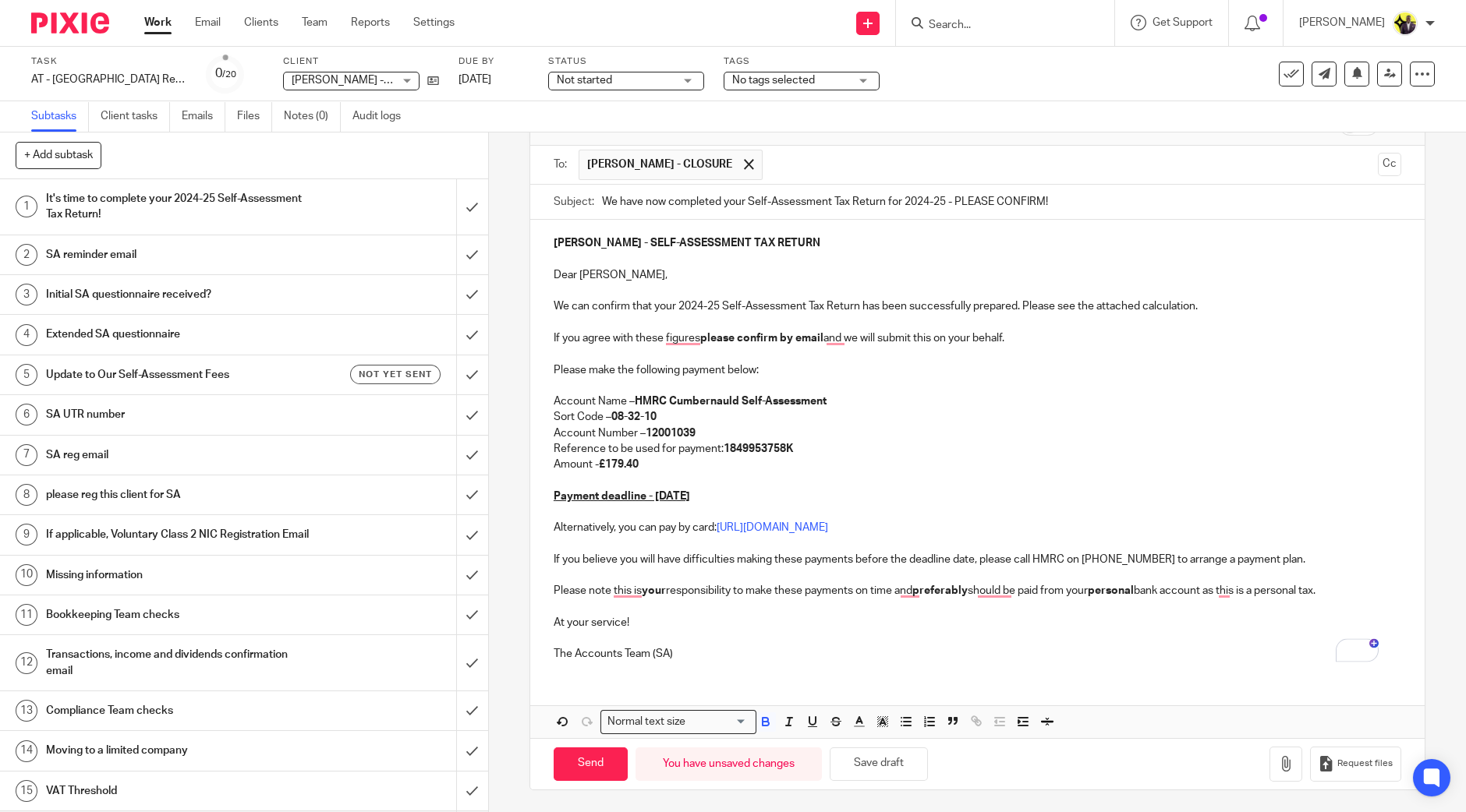
click at [621, 591] on p "Please note this is your responsibility to make these payments on time and pref…" at bounding box center [977, 590] width 847 height 16
click at [971, 588] on strong "preferably, they" at bounding box center [965, 590] width 82 height 11
click at [682, 646] on p "The Accounts Team (SA)" at bounding box center [977, 654] width 847 height 16
click at [679, 336] on p "If you agree with these figures please confirm by email and we will submit this…" at bounding box center [977, 338] width 847 height 16
click at [1278, 765] on icon "button" at bounding box center [1286, 763] width 16 height 16
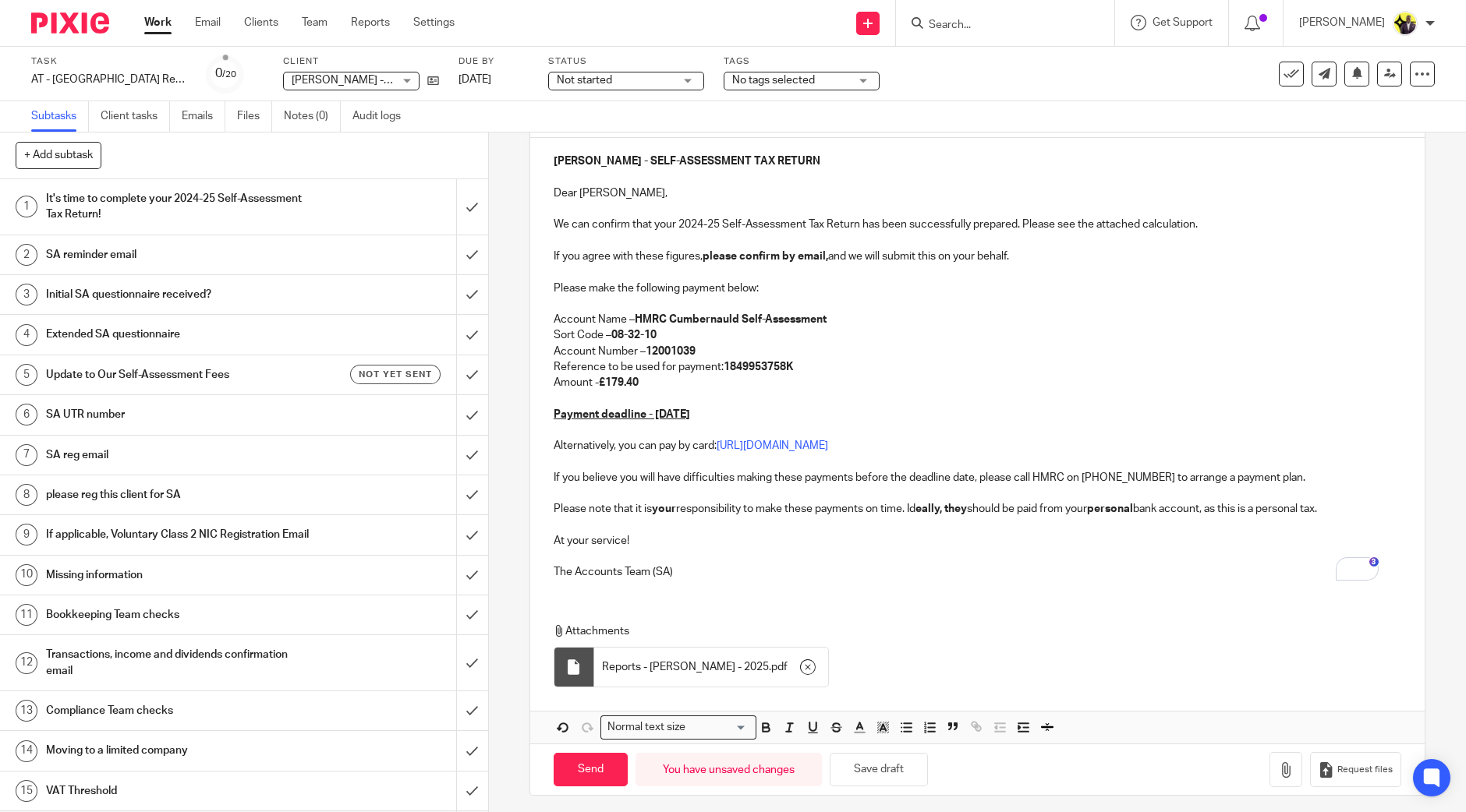
scroll to position [180, 0]
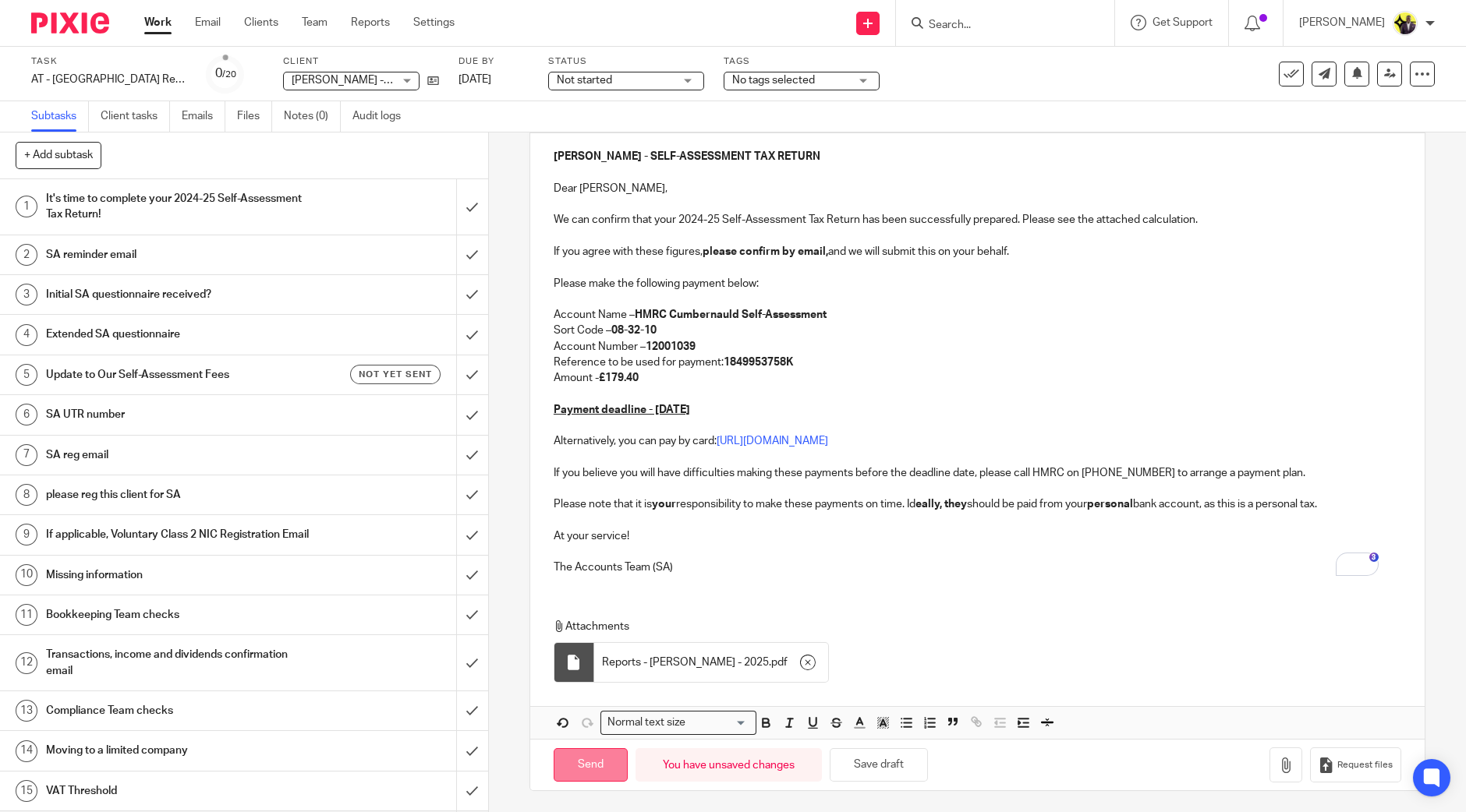
click at [604, 762] on input "Send" at bounding box center [591, 765] width 74 height 34
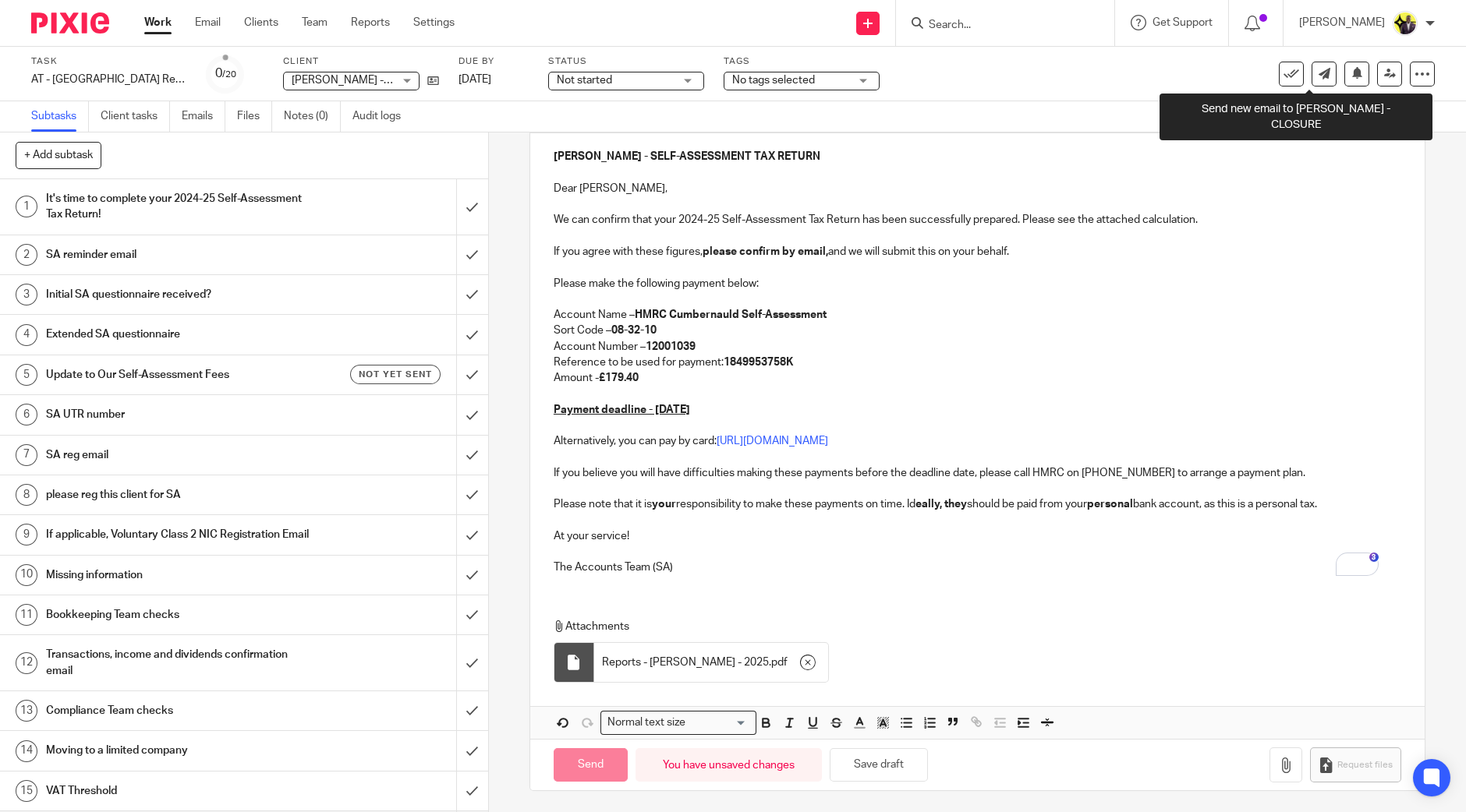
type input "Sent"
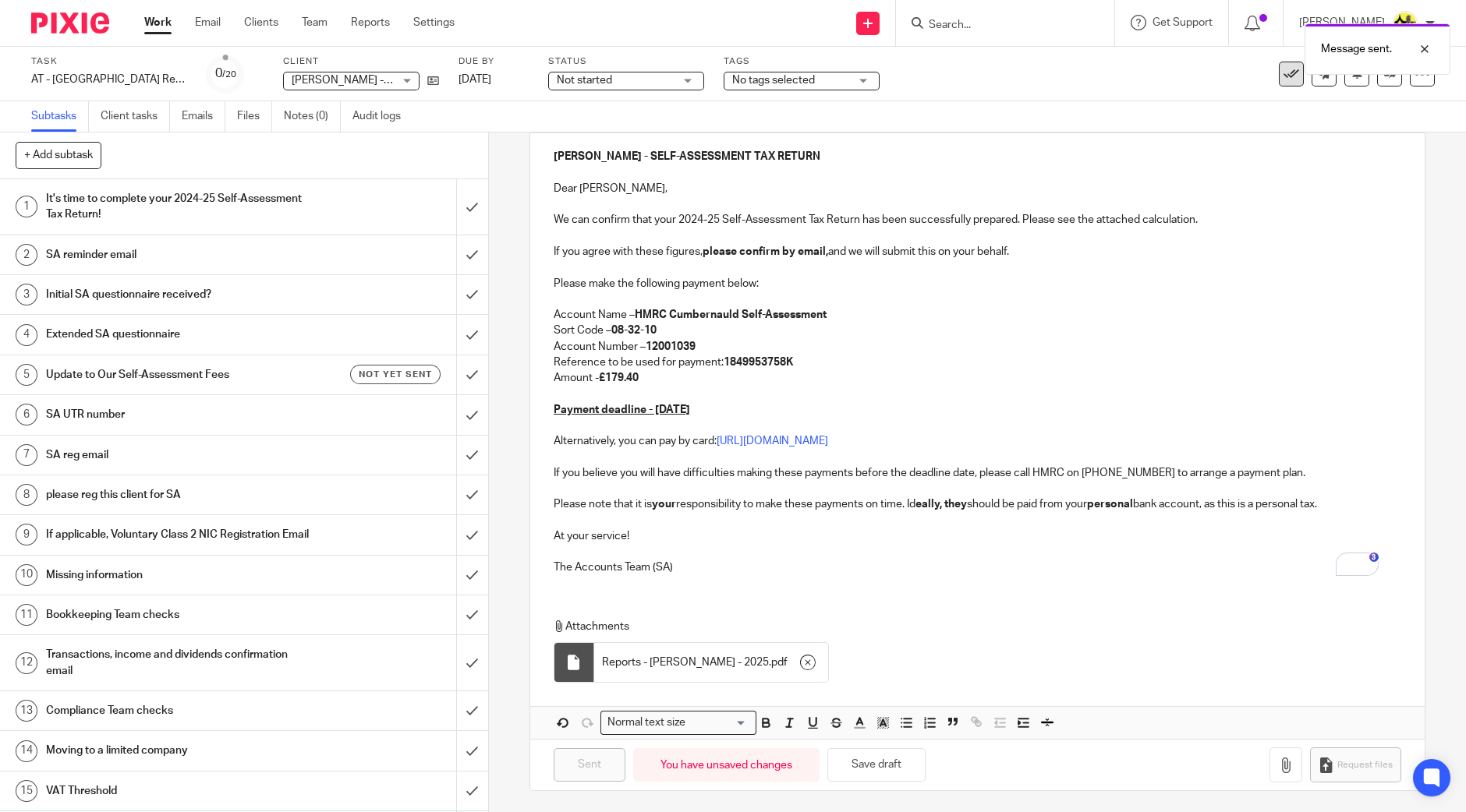
click at [1283, 77] on icon at bounding box center [1291, 73] width 16 height 16
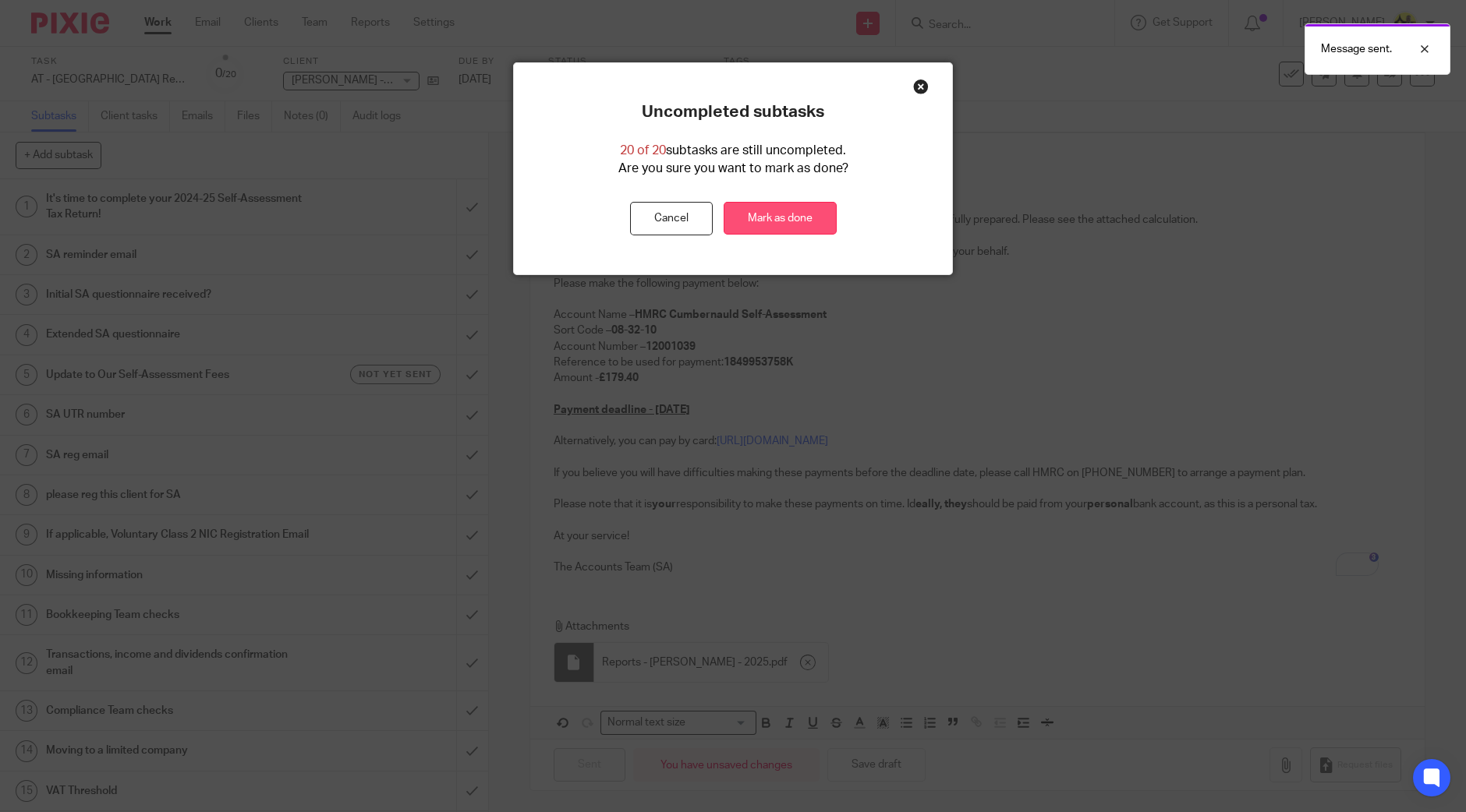
click at [773, 212] on link "Mark as done" at bounding box center [780, 218] width 113 height 34
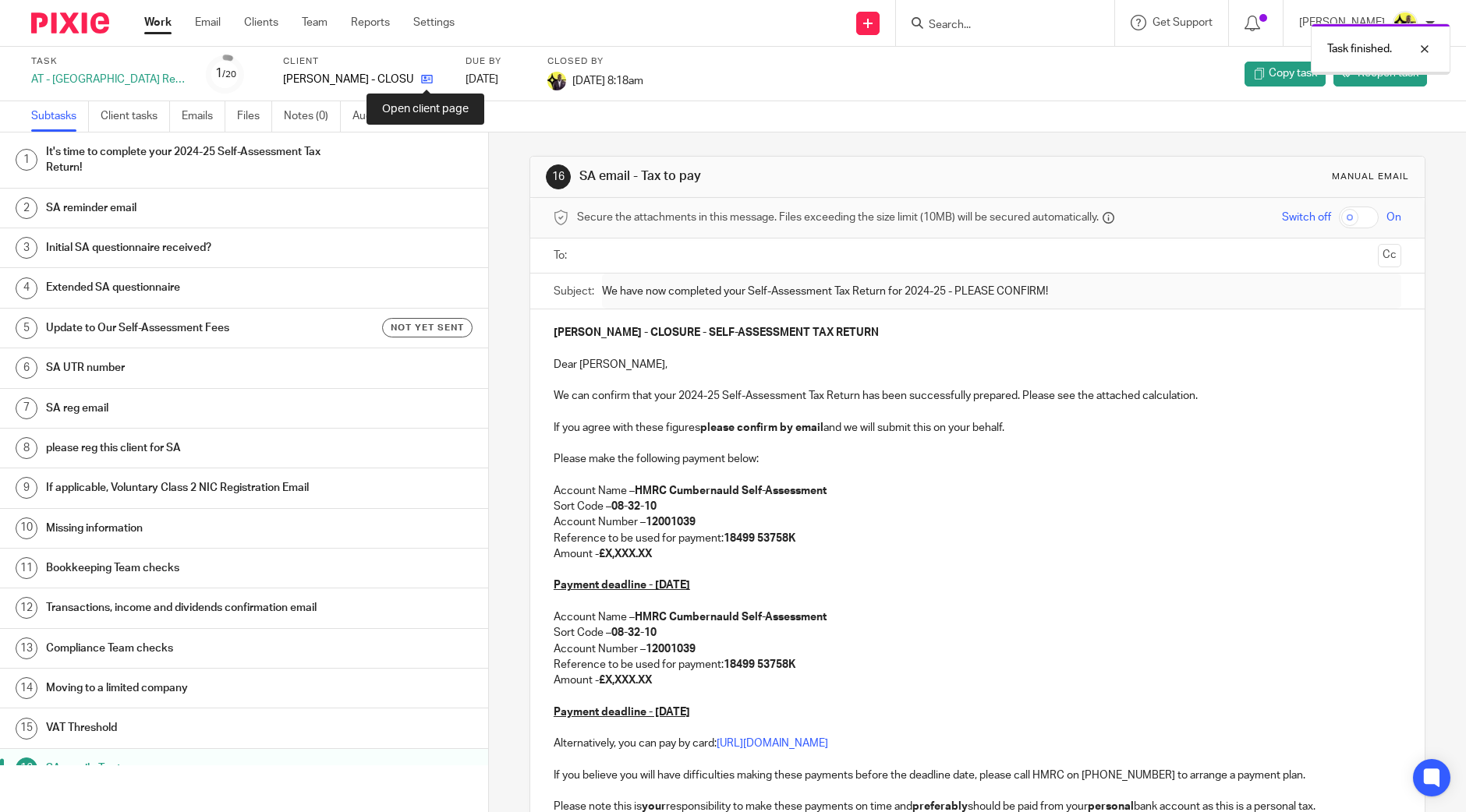
click at [429, 80] on icon at bounding box center [427, 79] width 12 height 12
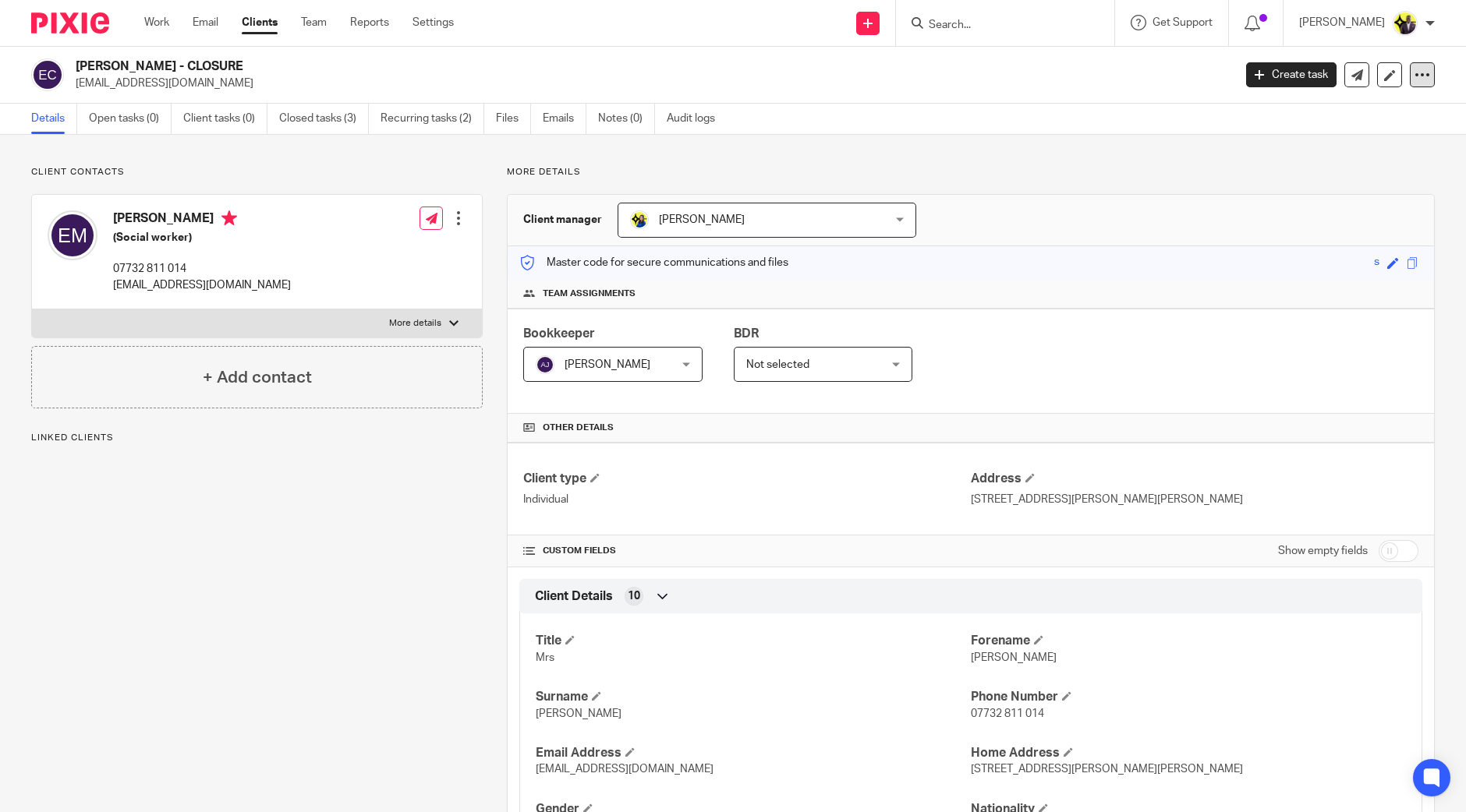
click at [1414, 68] on icon at bounding box center [1422, 74] width 16 height 16
click at [1320, 177] on button "Archive client" at bounding box center [1322, 181] width 172 height 21
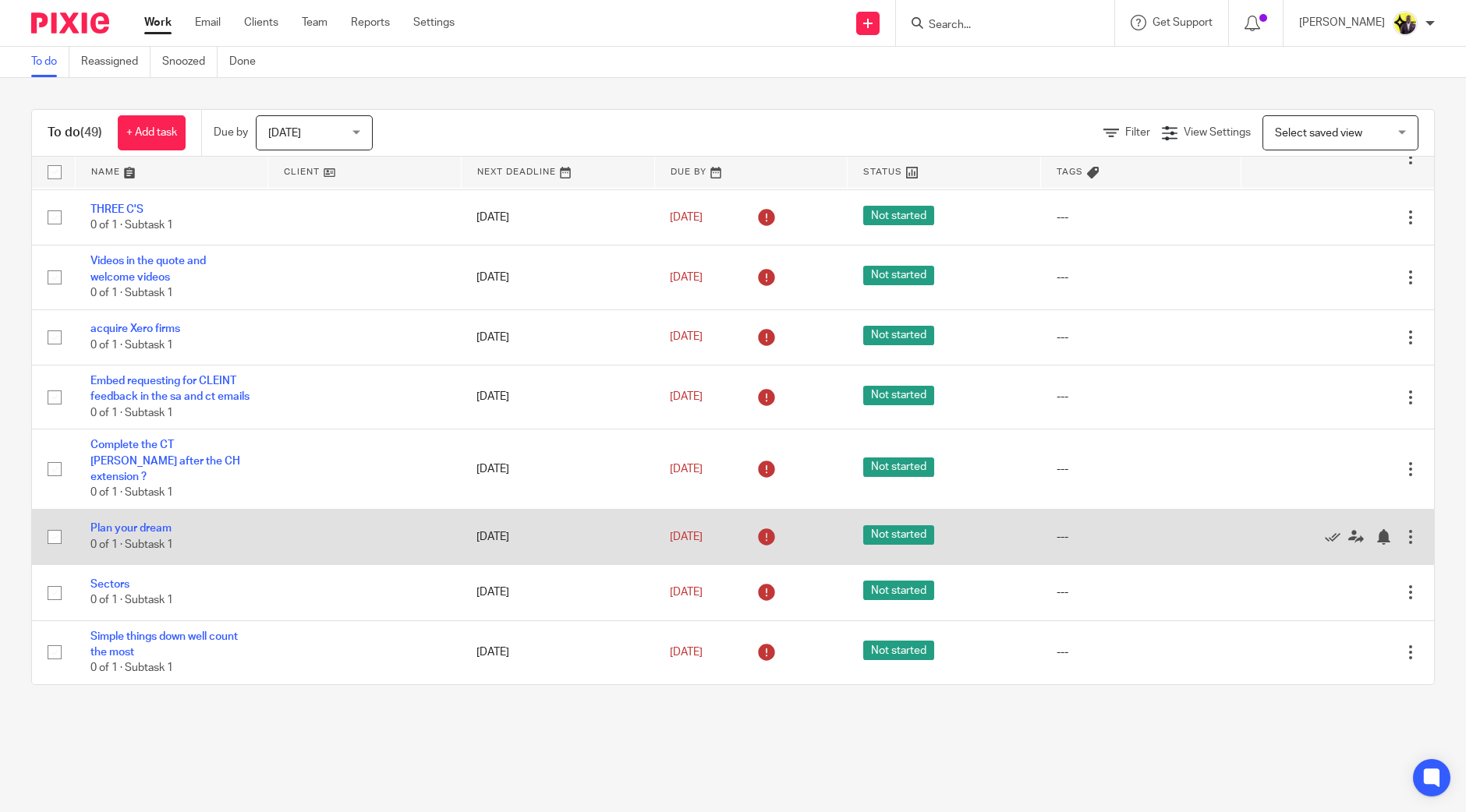
scroll to position [2453, 0]
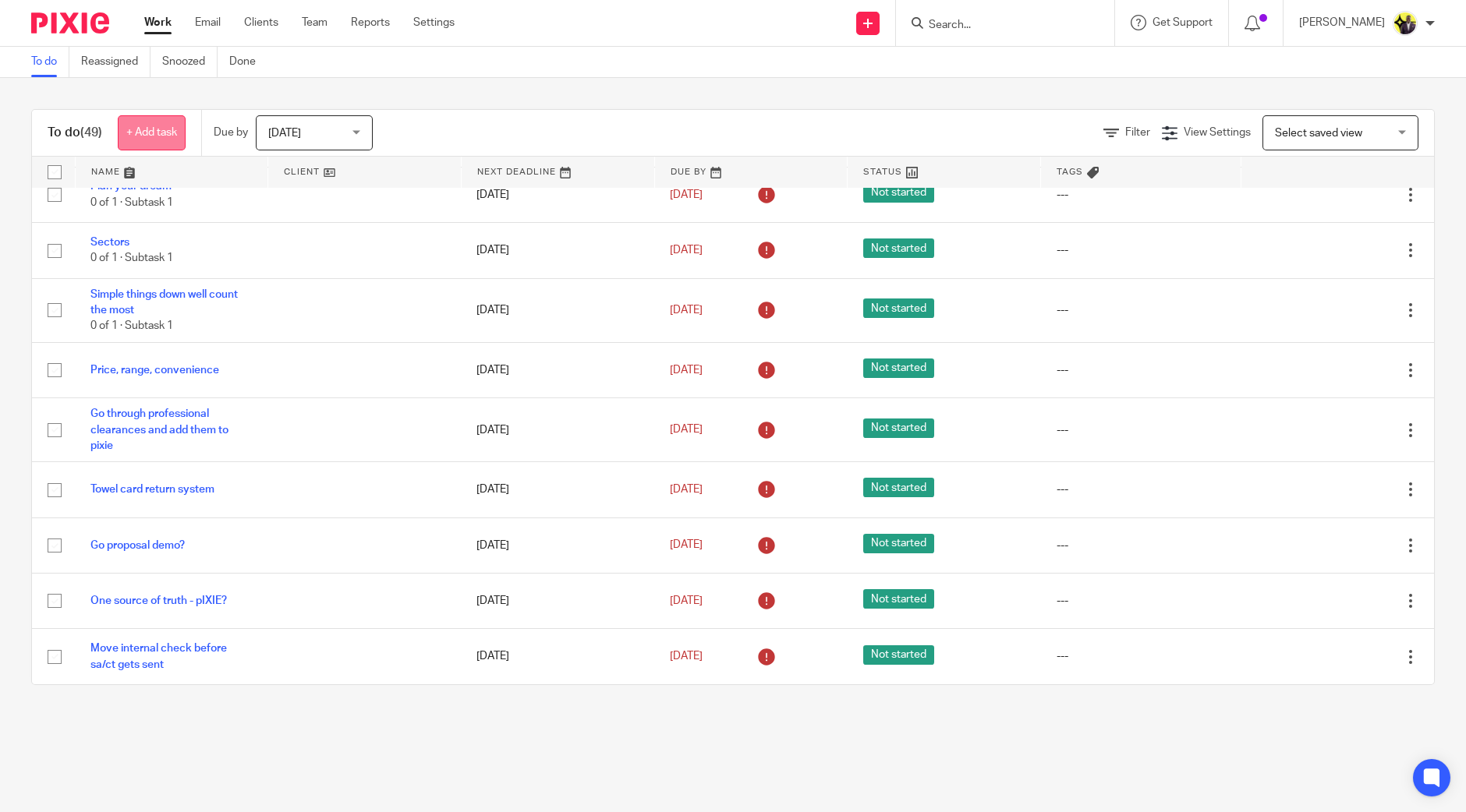
click at [146, 138] on link "+ Add task" at bounding box center [152, 133] width 68 height 35
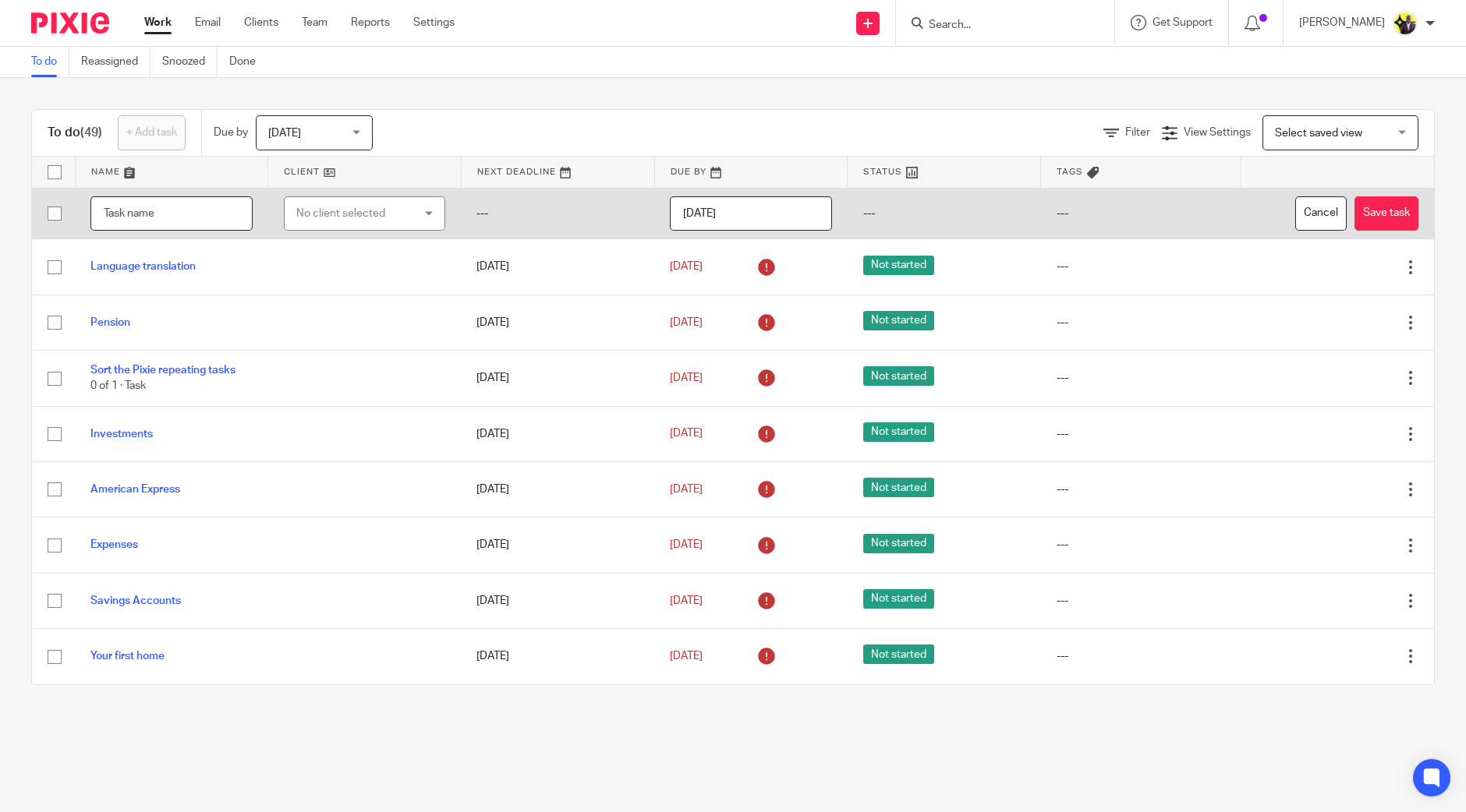
click at [176, 212] on input "text" at bounding box center [171, 214] width 162 height 35
type input "cdafsd"
click at [1296, 212] on button "Cancel" at bounding box center [1321, 214] width 51 height 35
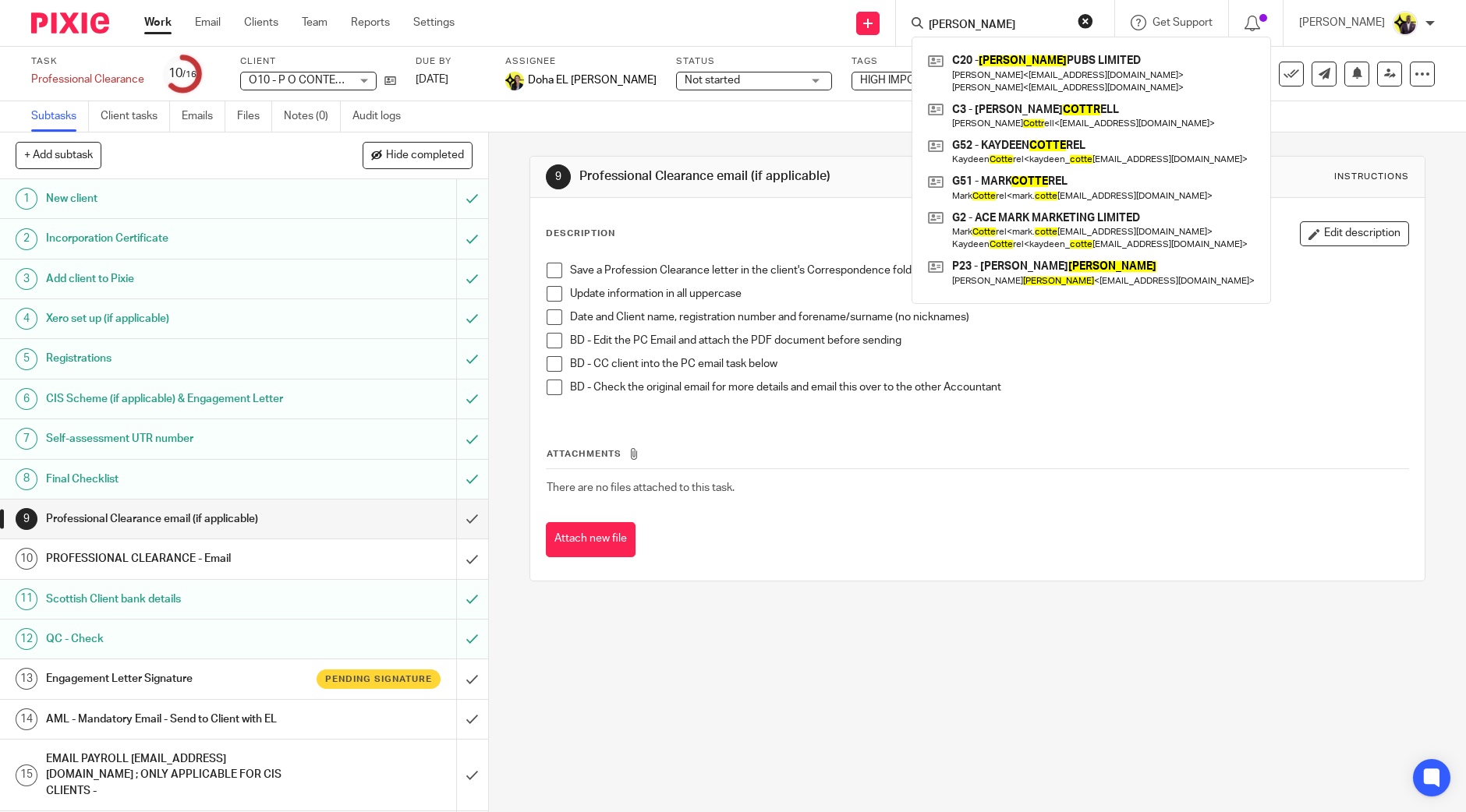
click at [608, 139] on div "9 Professional Clearance email (if applicable) Instructions Description Edit de…" at bounding box center [978, 369] width 896 height 473
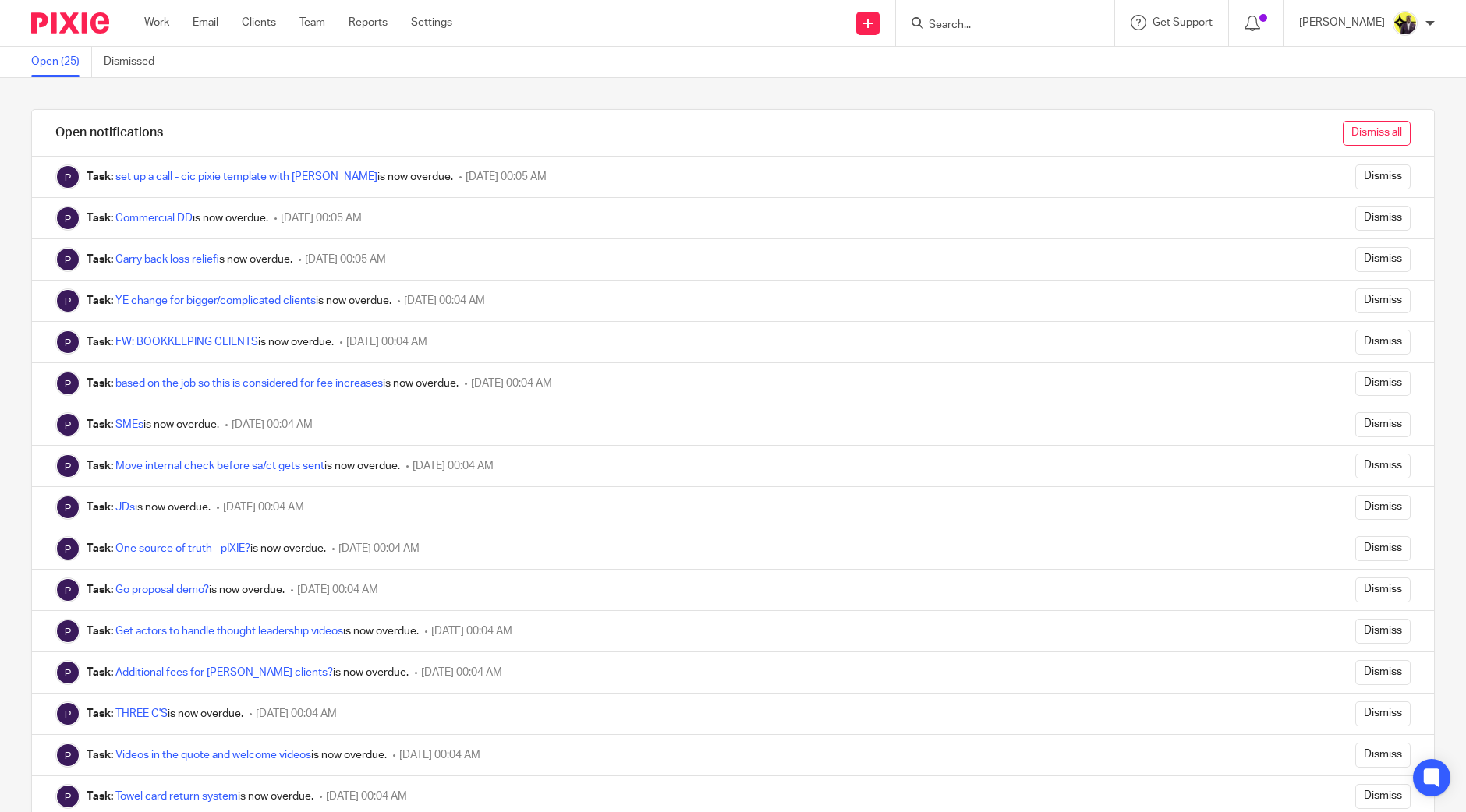
click at [1349, 134] on input "Dismiss all" at bounding box center [1376, 133] width 68 height 25
